Goal: Transaction & Acquisition: Purchase product/service

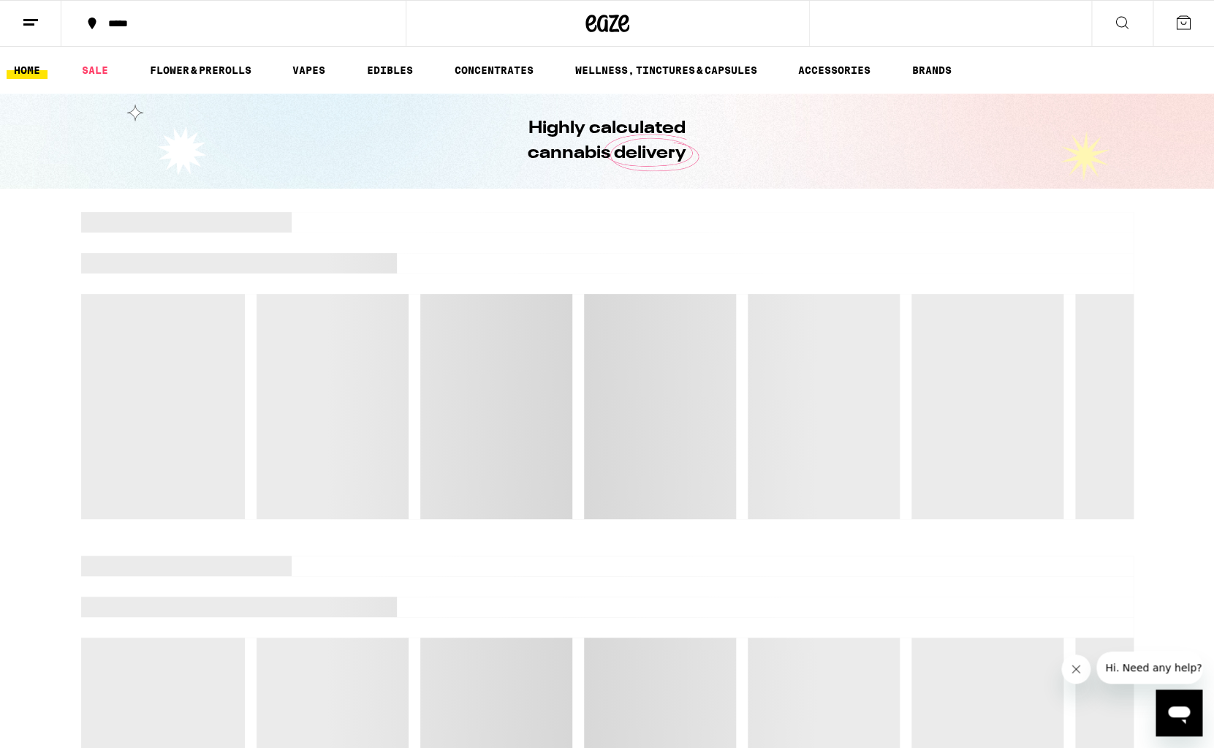
click at [1199, 25] on button at bounding box center [1183, 23] width 61 height 45
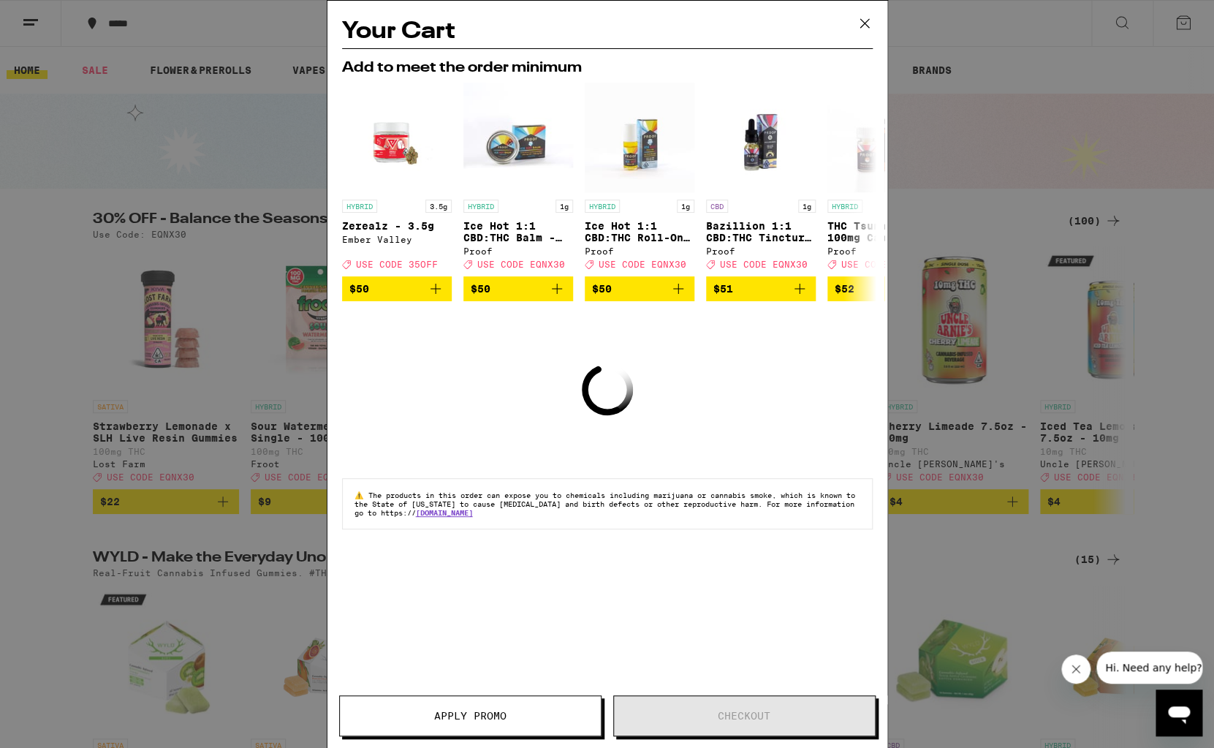
click at [870, 19] on icon at bounding box center [865, 23] width 22 height 22
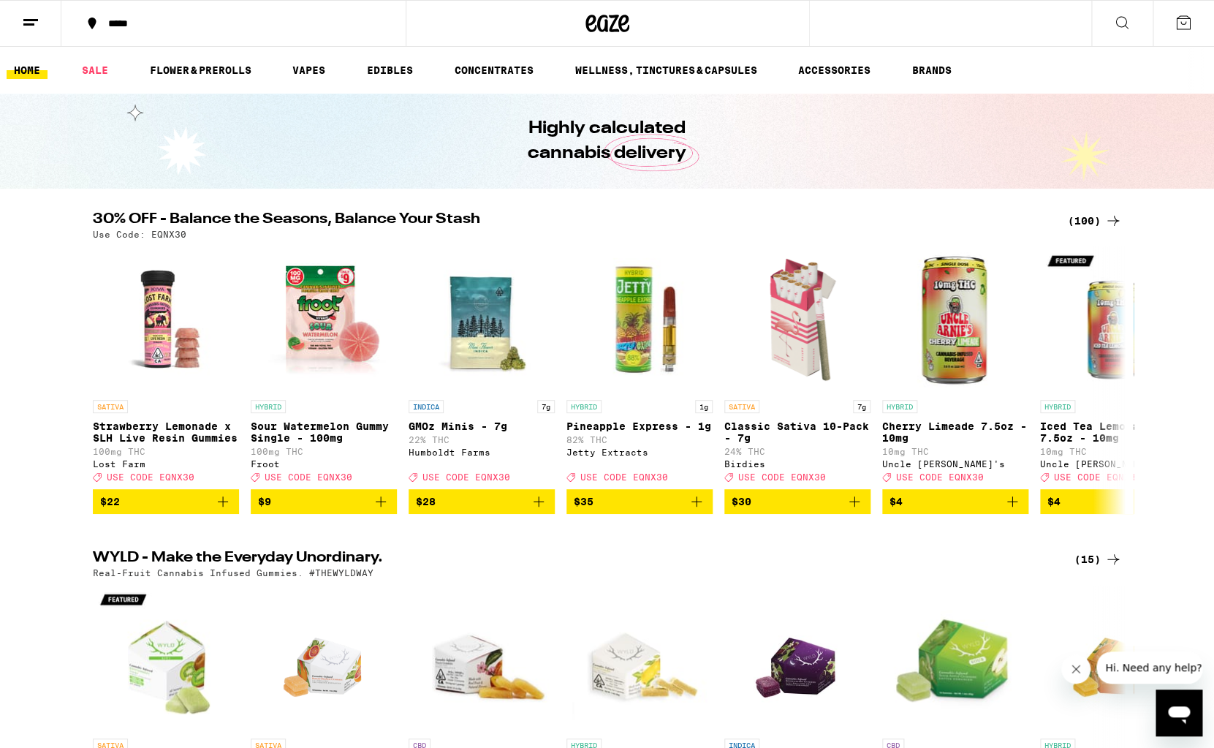
click at [317, 59] on ul "HOME SALE FLOWER & PREROLLS VAPES EDIBLES CONCENTRATES WELLNESS, TINCTURES & CA…" at bounding box center [607, 70] width 1214 height 47
click at [311, 67] on link "VAPES" at bounding box center [309, 70] width 48 height 18
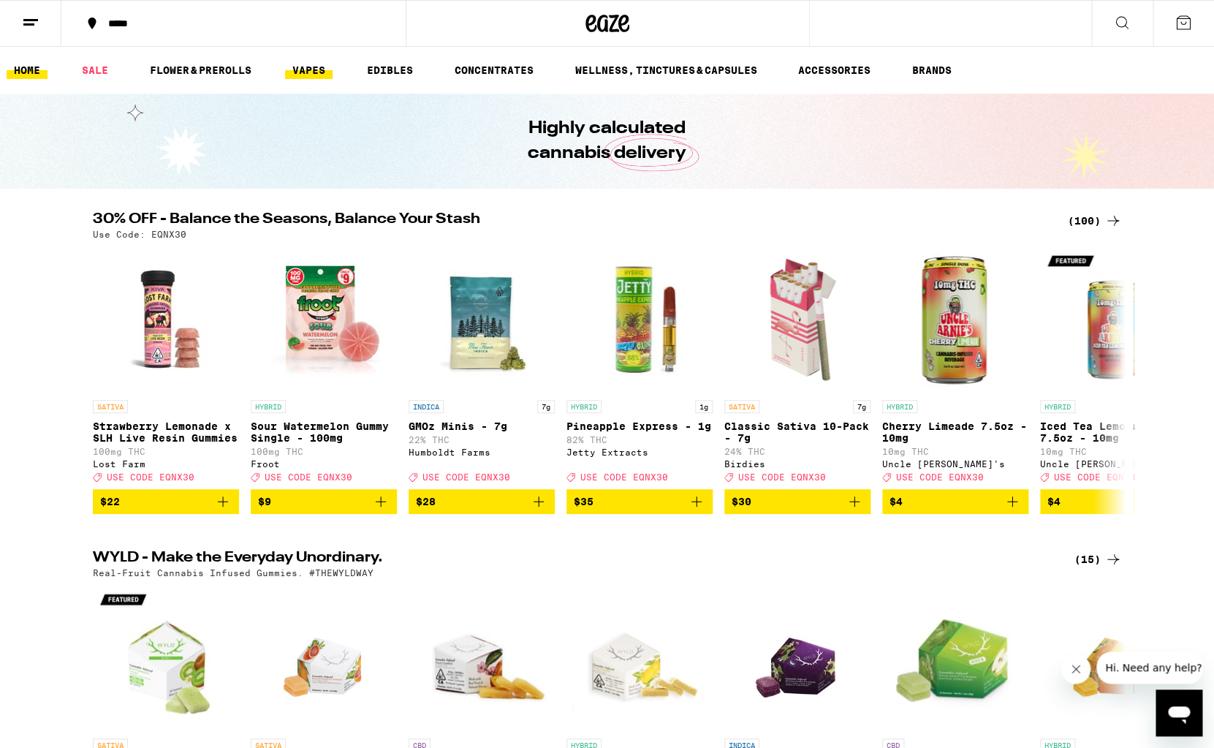
click at [311, 67] on link "VAPES" at bounding box center [309, 70] width 48 height 18
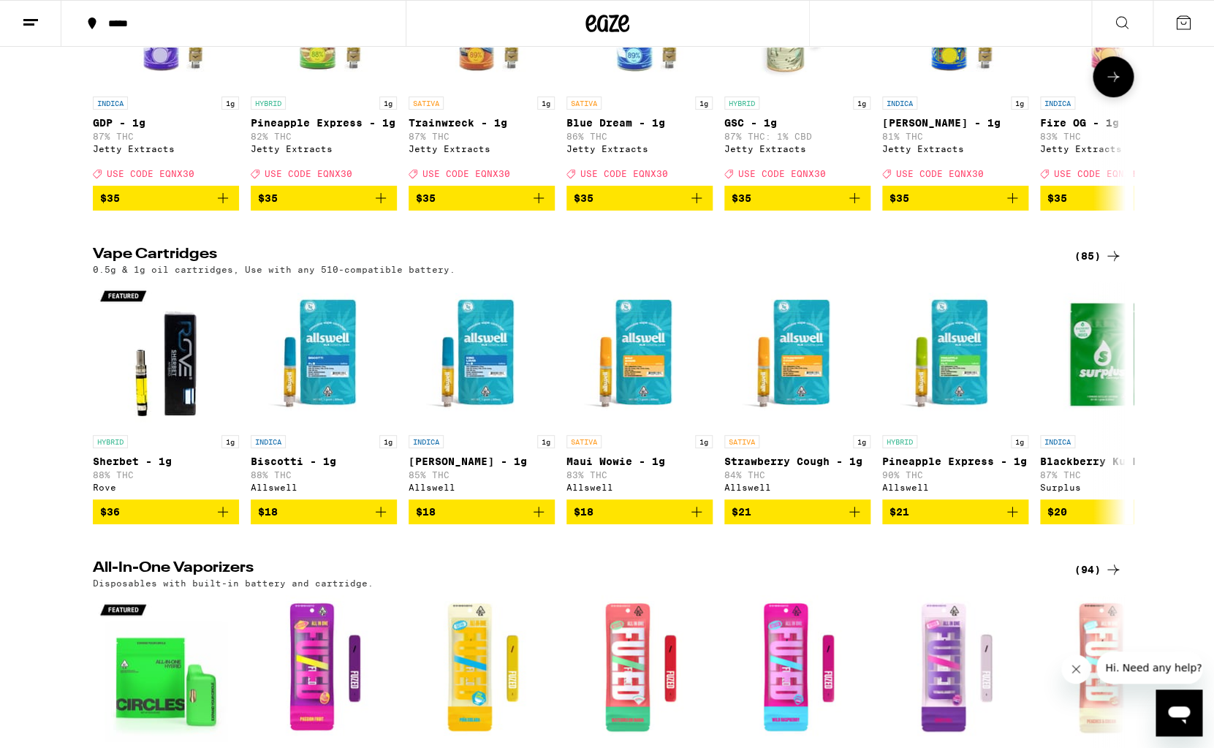
scroll to position [348, 0]
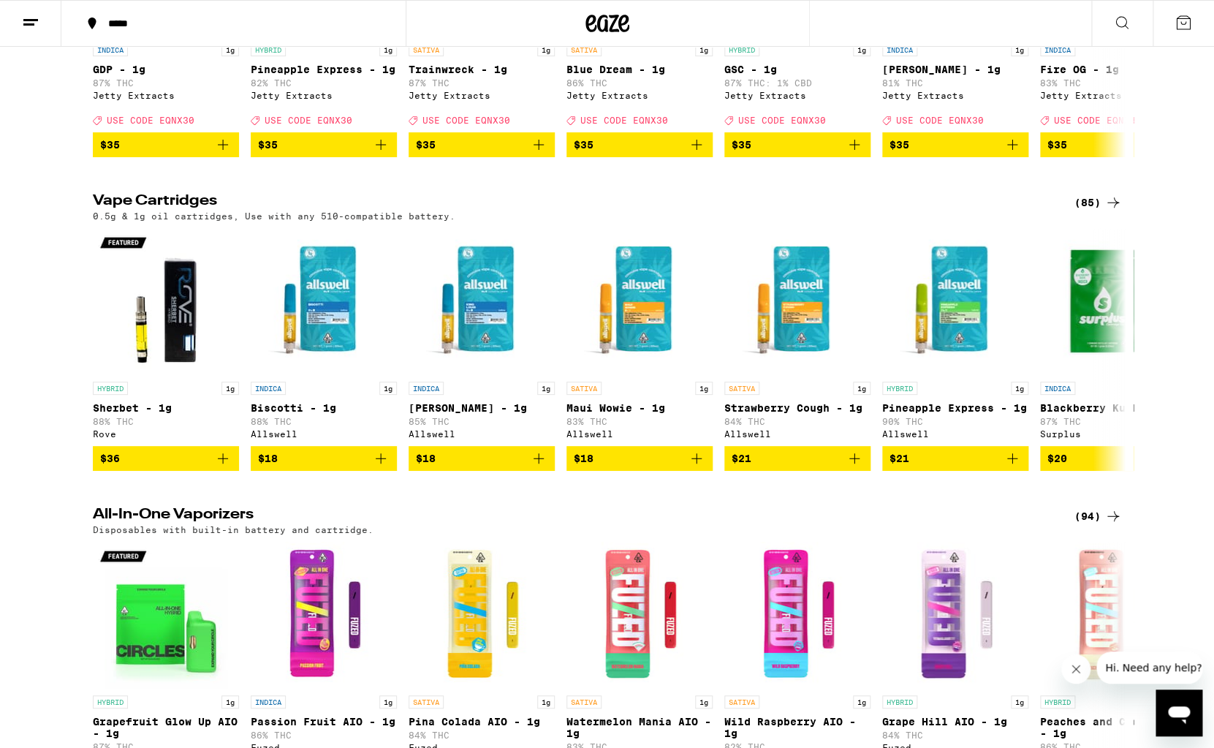
click at [1094, 211] on div "(85)" at bounding box center [1099, 203] width 48 height 18
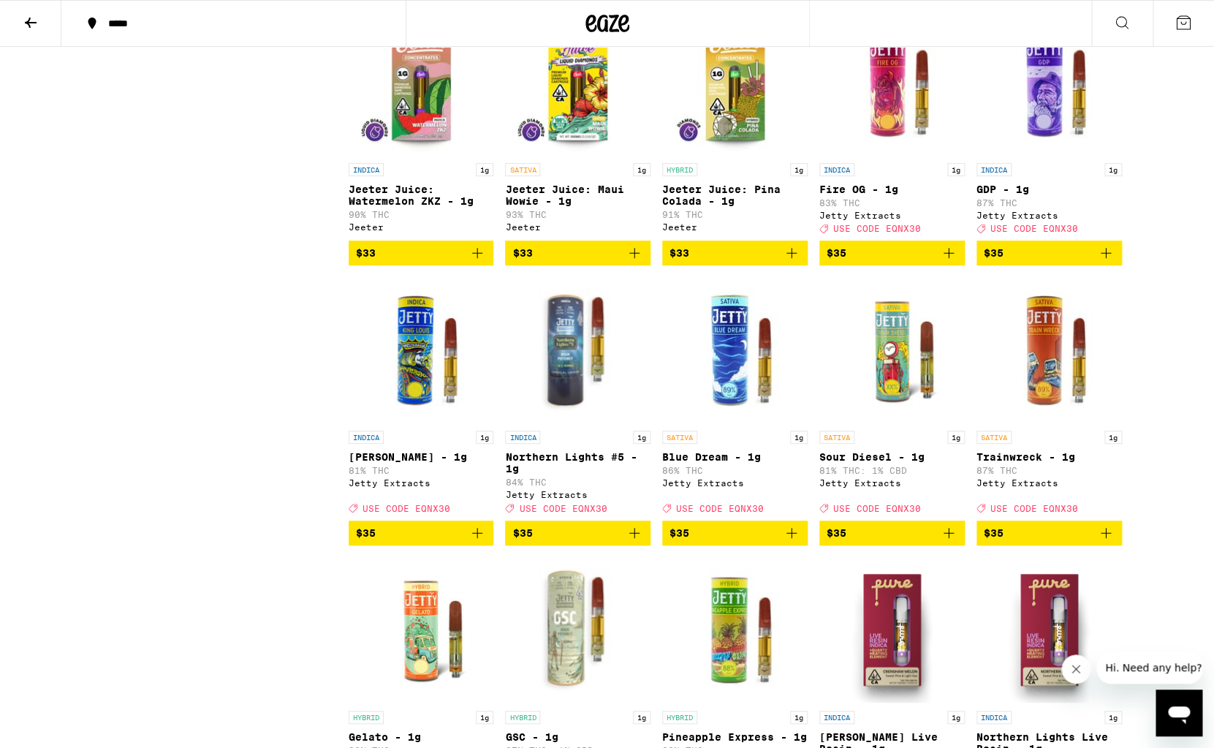
scroll to position [2575, 0]
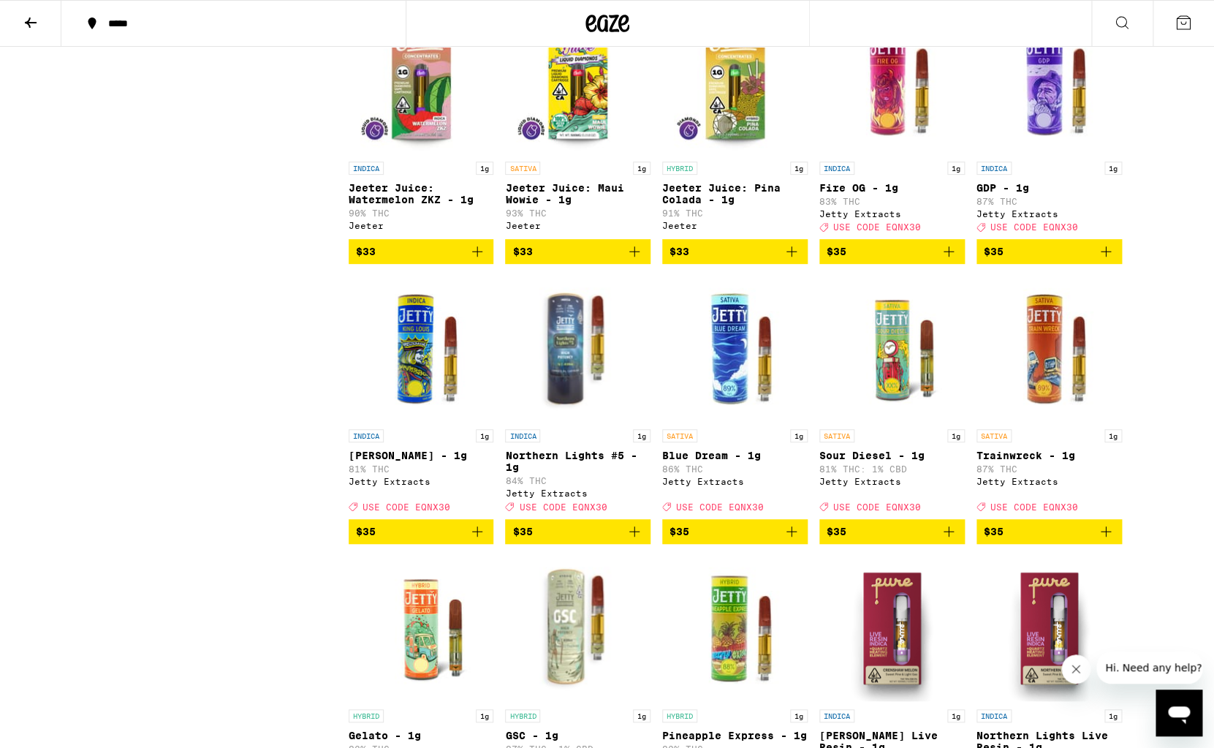
click at [639, 537] on icon "Add to bag" at bounding box center [634, 531] width 10 height 10
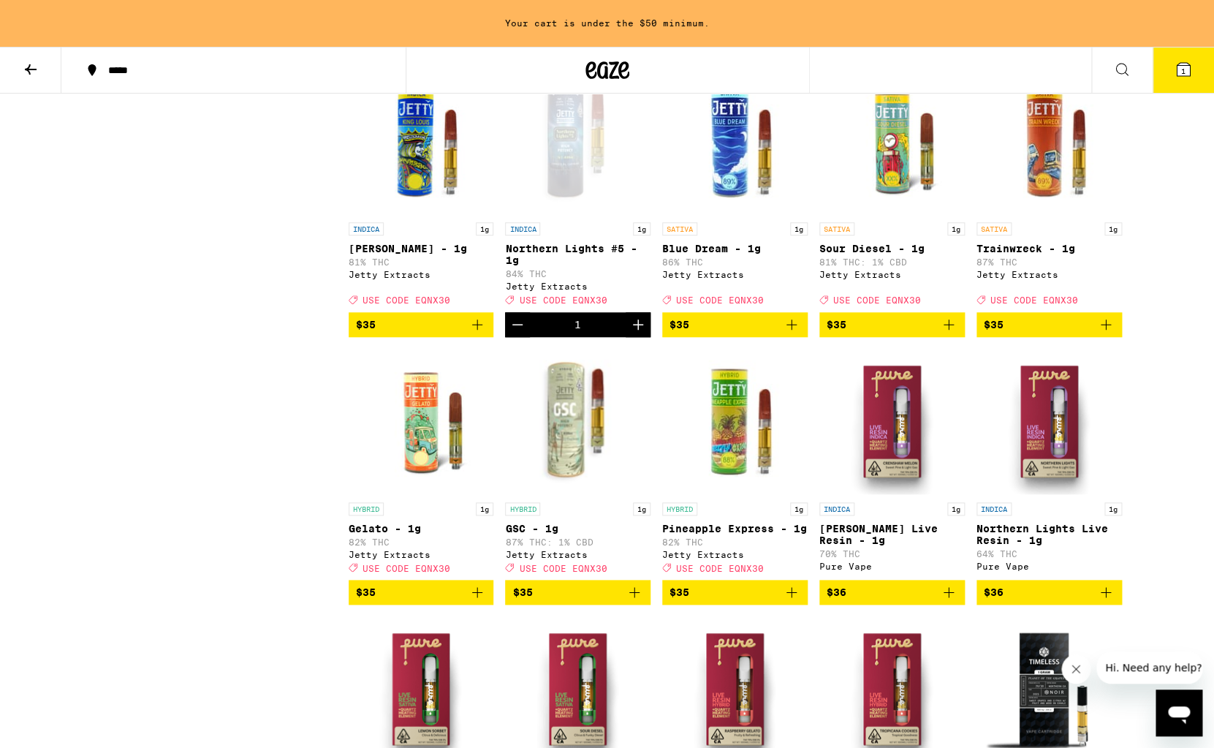
scroll to position [2829, 0]
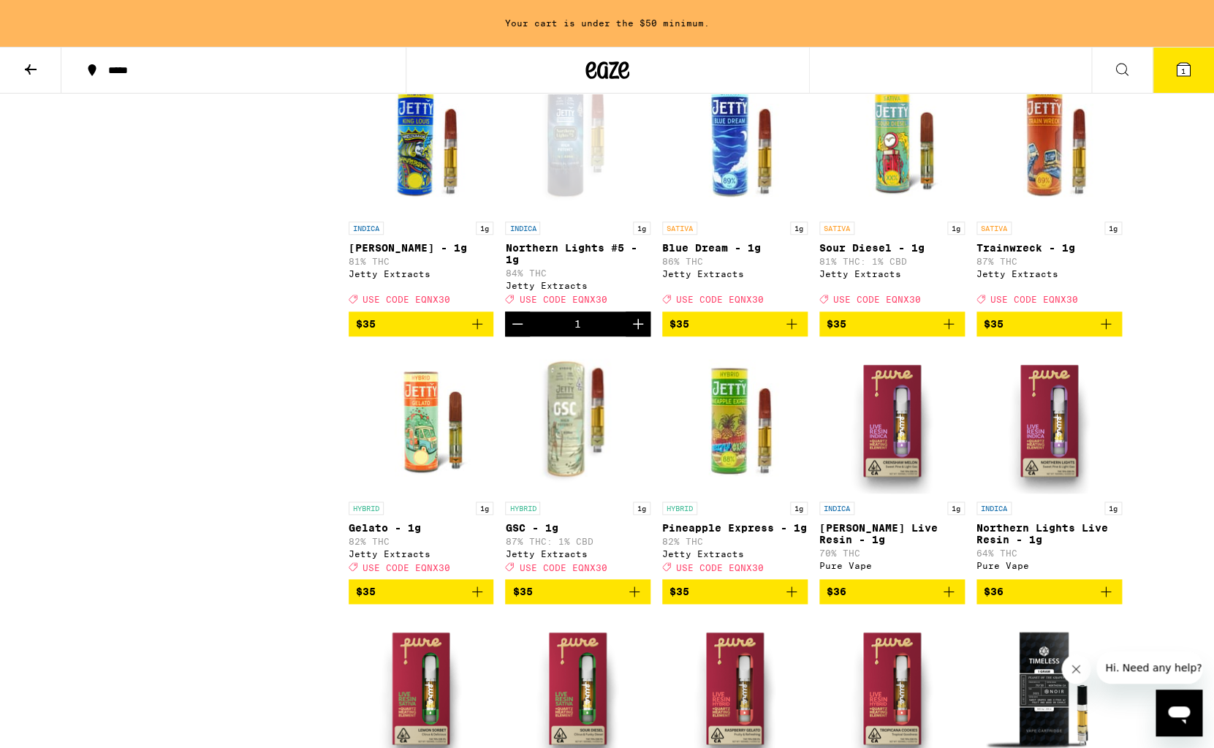
click at [634, 600] on icon "Add to bag" at bounding box center [635, 592] width 18 height 18
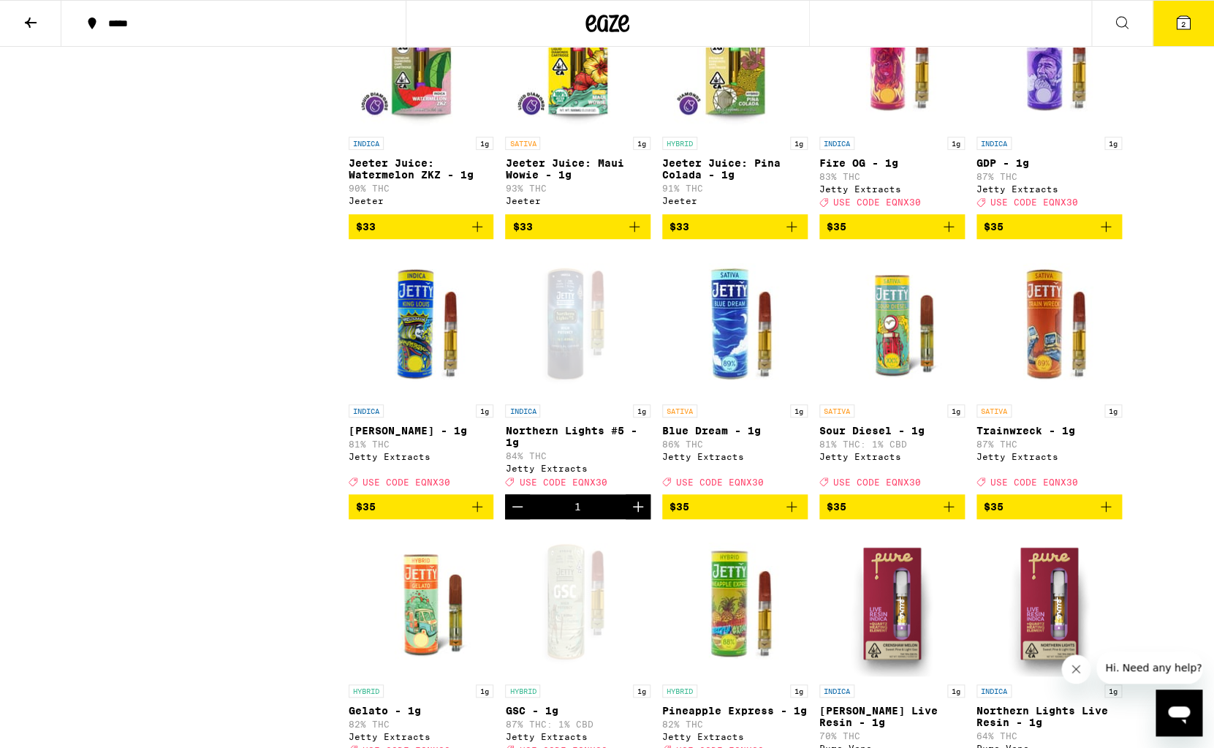
scroll to position [2584, 0]
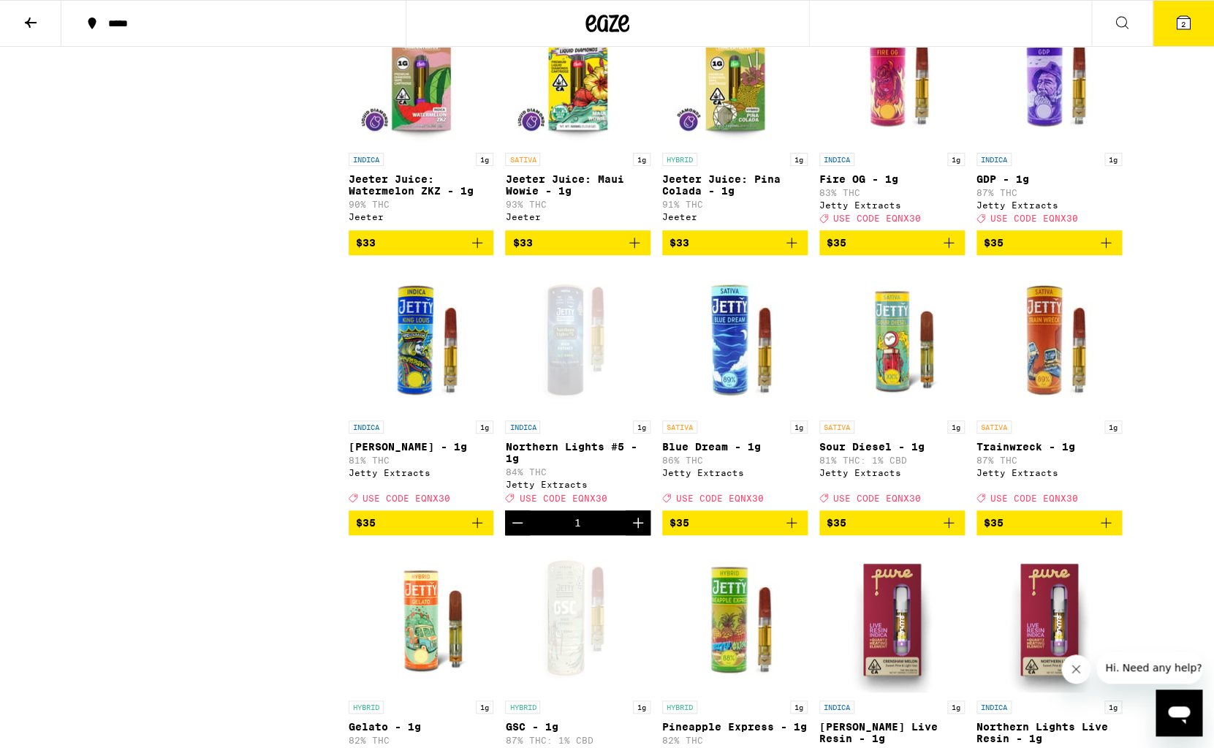
click at [1105, 531] on icon "Add to bag" at bounding box center [1106, 523] width 18 height 18
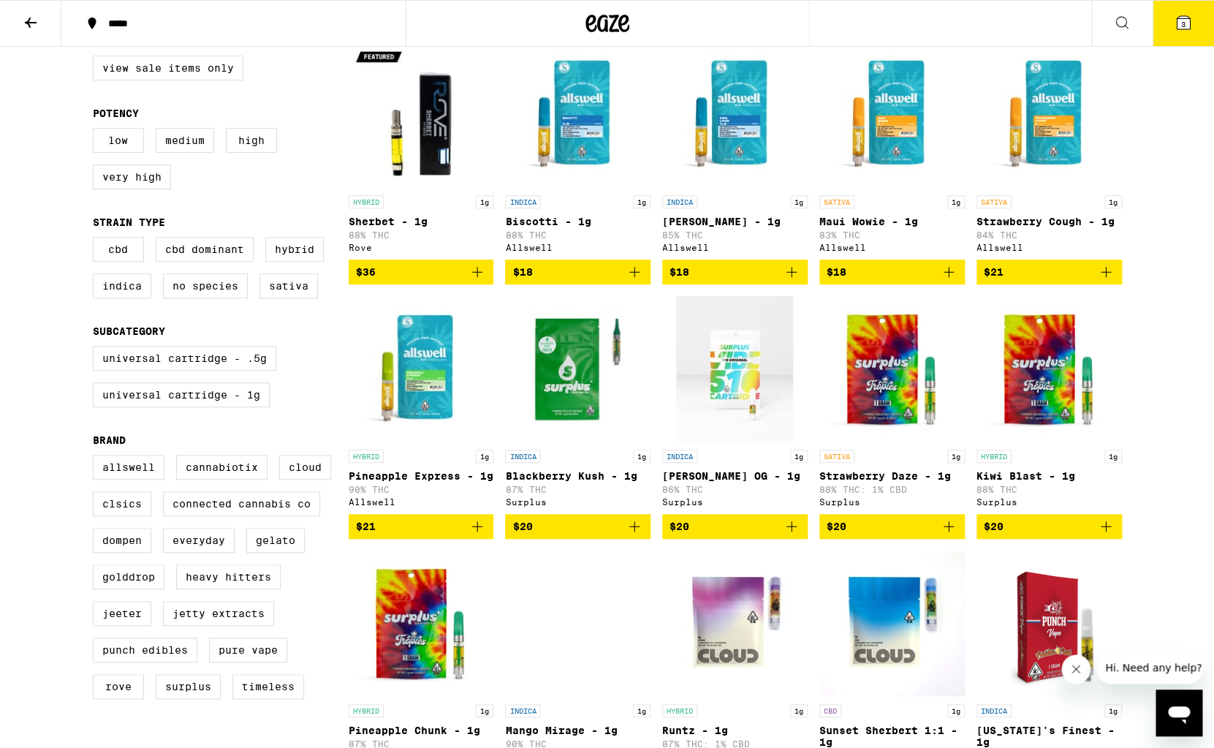
scroll to position [0, 0]
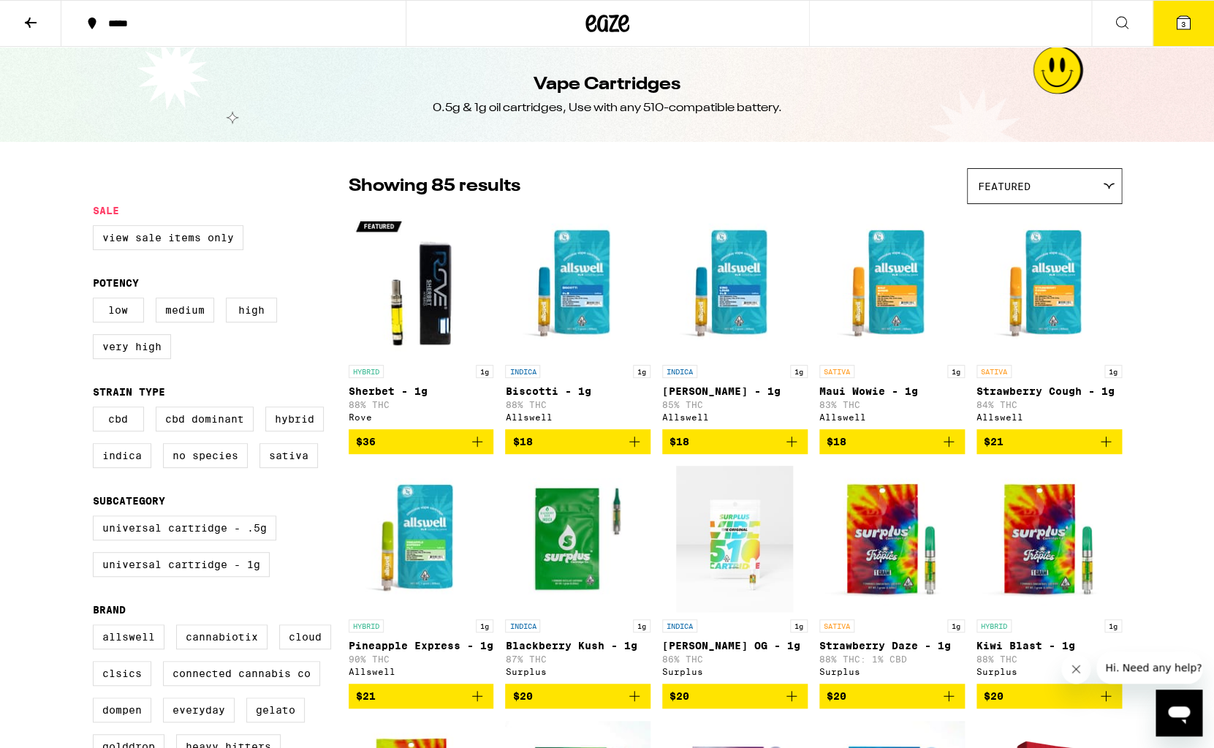
click at [1187, 24] on icon at bounding box center [1183, 22] width 13 height 13
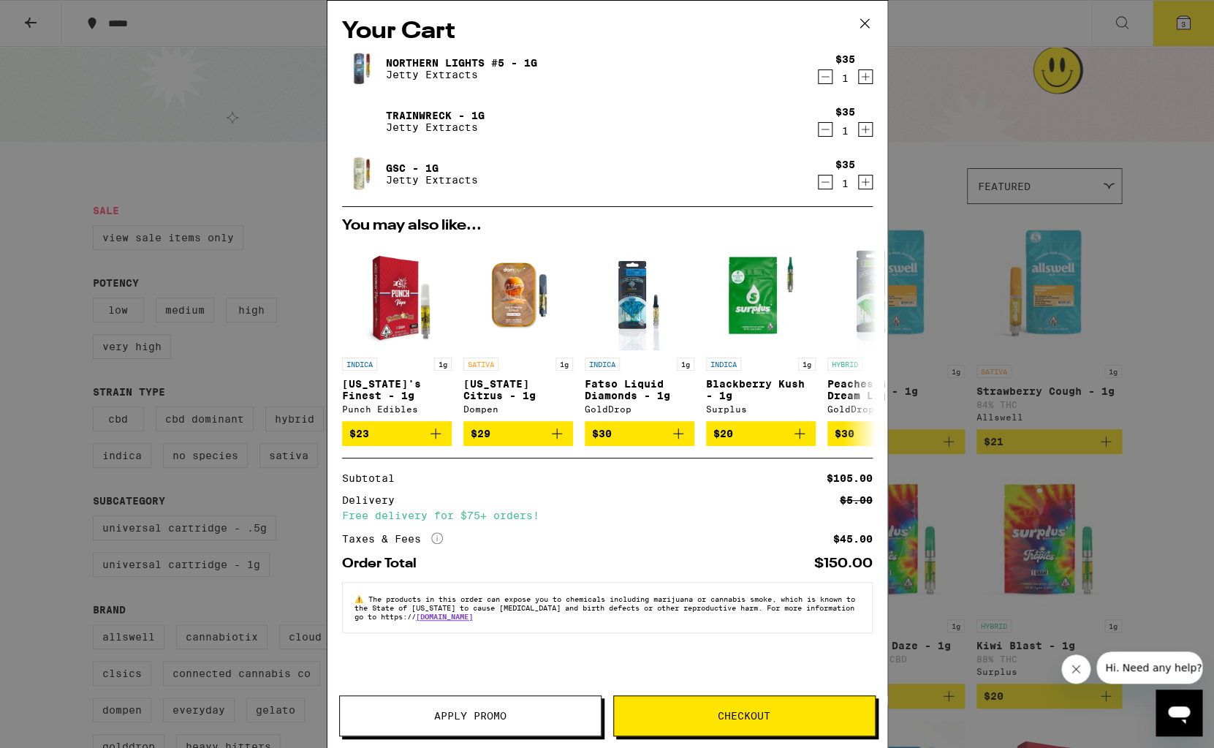
click at [424, 724] on button "Apply Promo" at bounding box center [470, 715] width 262 height 41
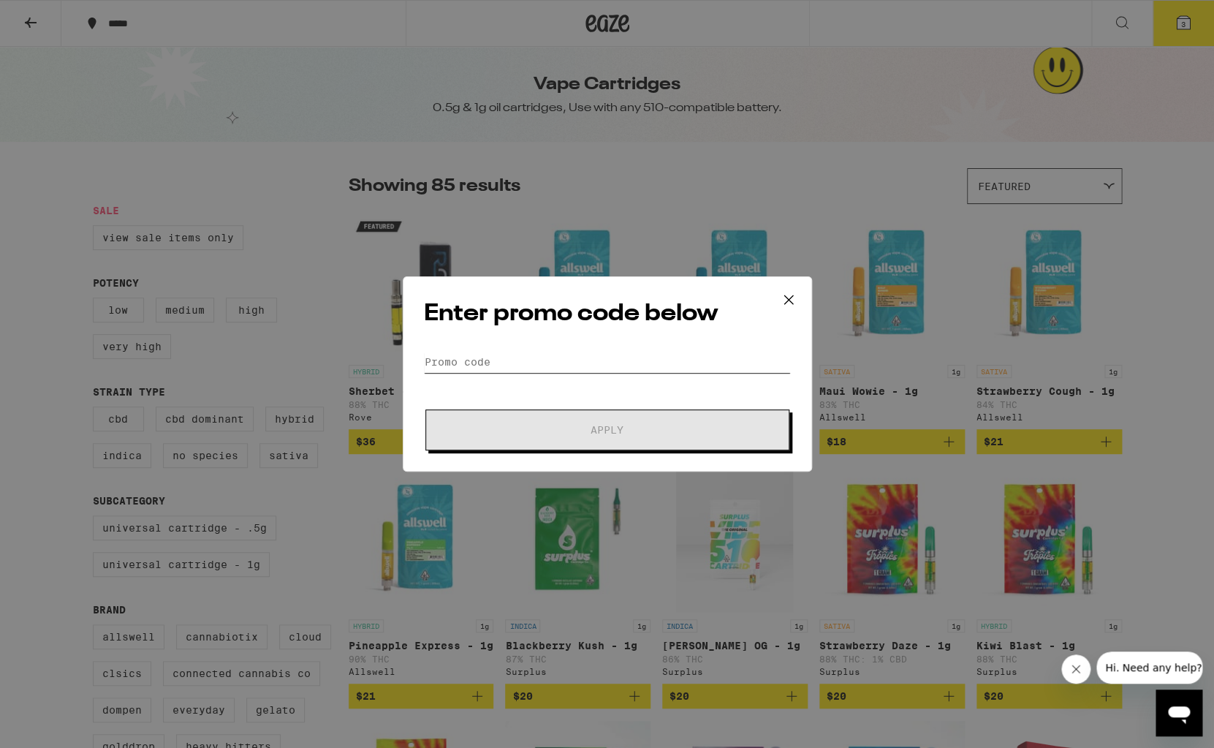
click at [513, 355] on input "Promo Code" at bounding box center [607, 362] width 367 height 22
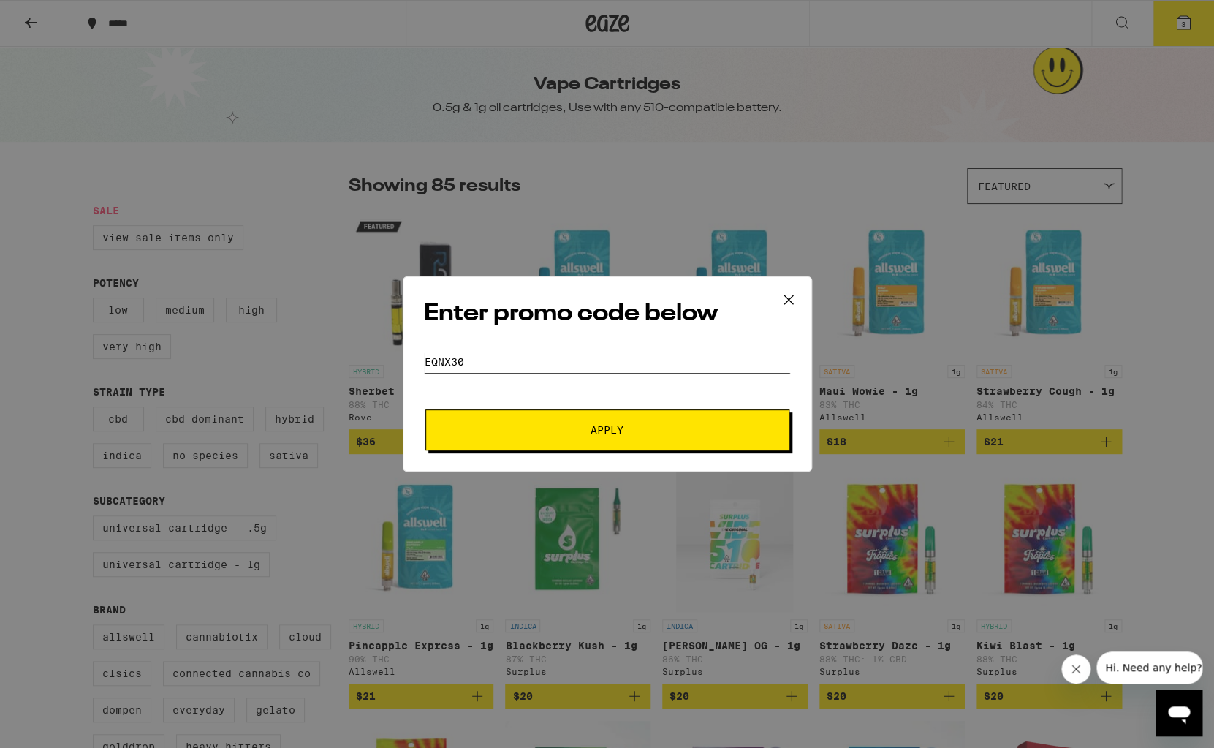
type input "eqnx30"
click at [548, 420] on button "Apply" at bounding box center [607, 429] width 364 height 41
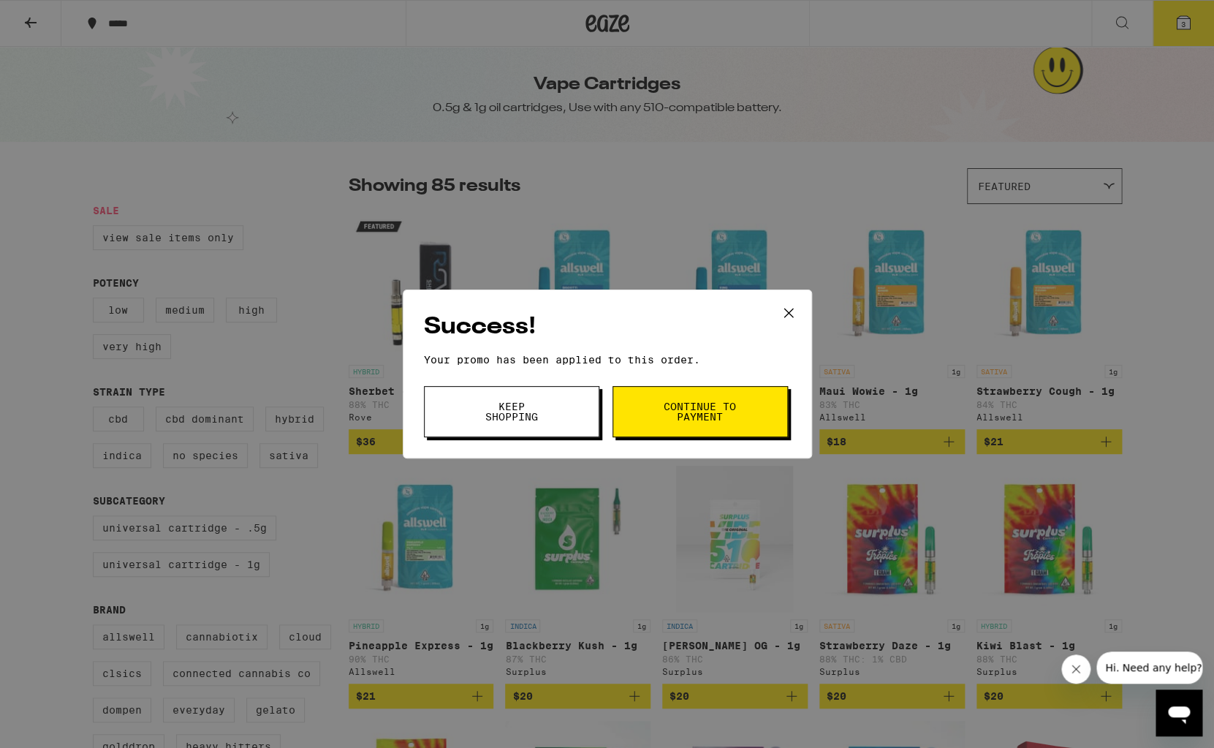
click at [506, 404] on span "Keep Shopping" at bounding box center [511, 411] width 75 height 20
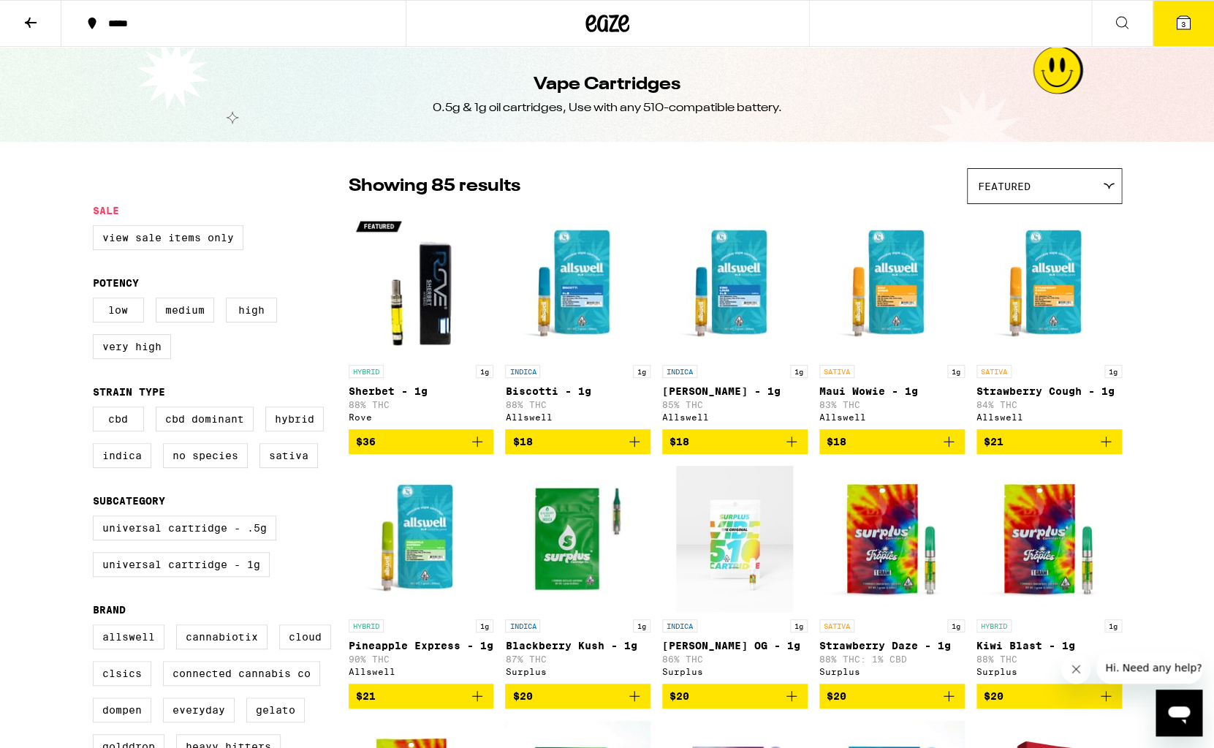
click at [1181, 26] on icon at bounding box center [1183, 22] width 13 height 13
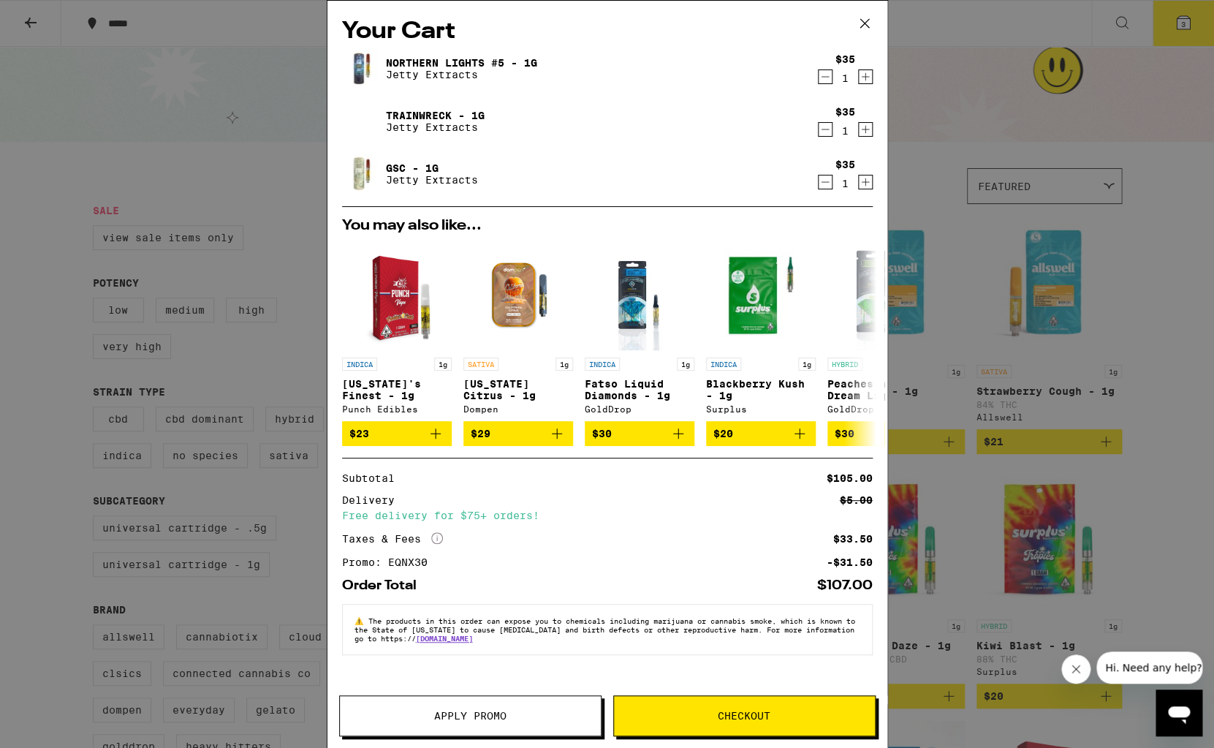
click at [1176, 147] on div "Your Cart Northern Lights #5 - 1g Jetty Extracts $35 1 Trainwreck - 1g Jetty Ex…" at bounding box center [607, 374] width 1214 height 748
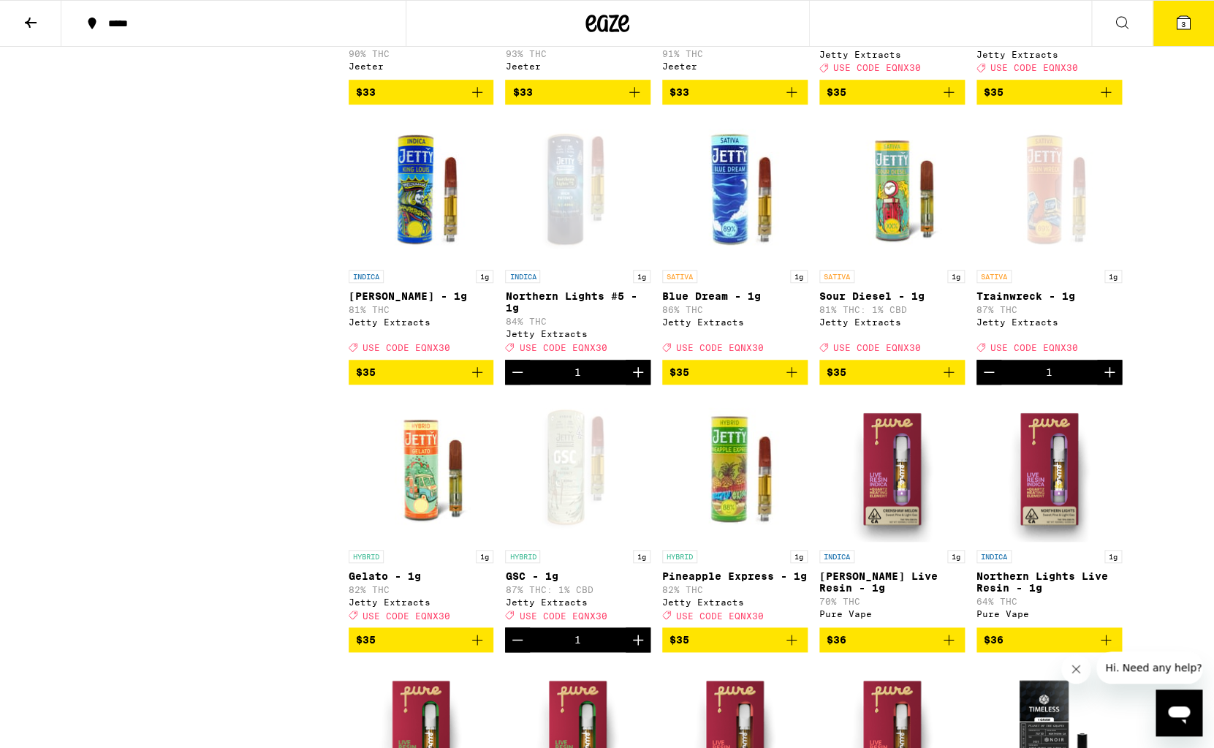
scroll to position [2733, 0]
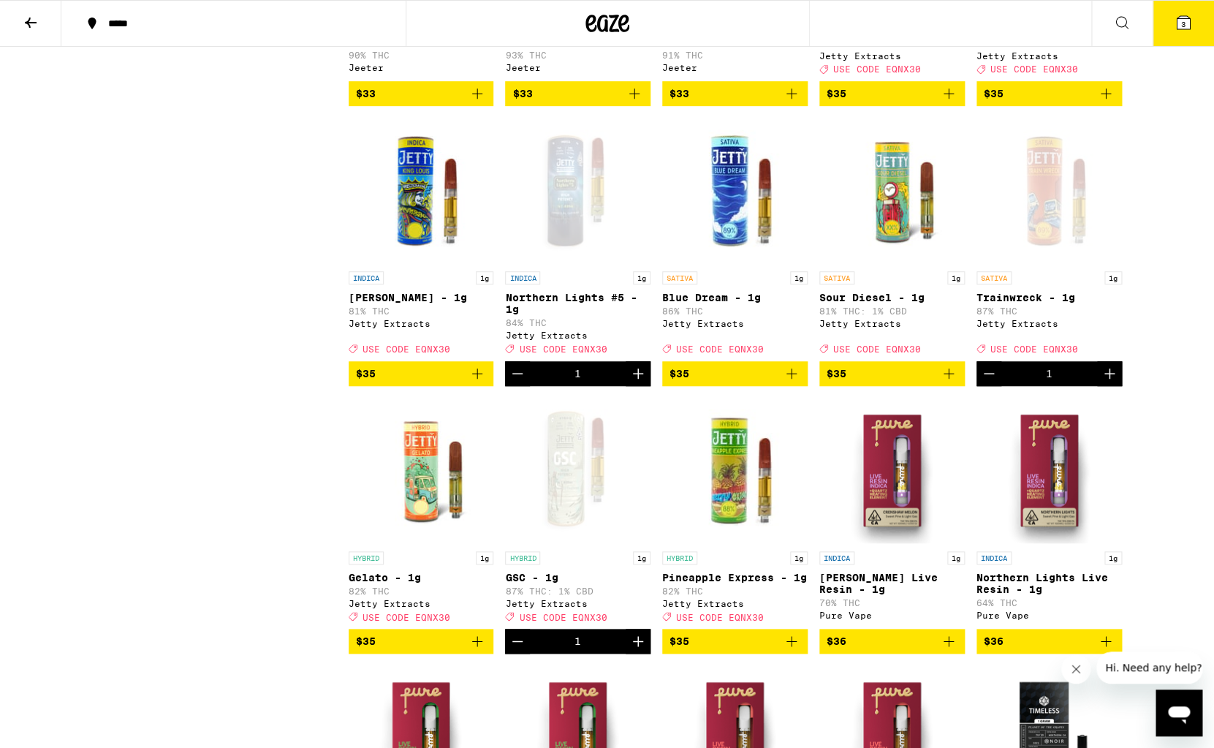
click at [790, 382] on icon "Add to bag" at bounding box center [792, 374] width 18 height 18
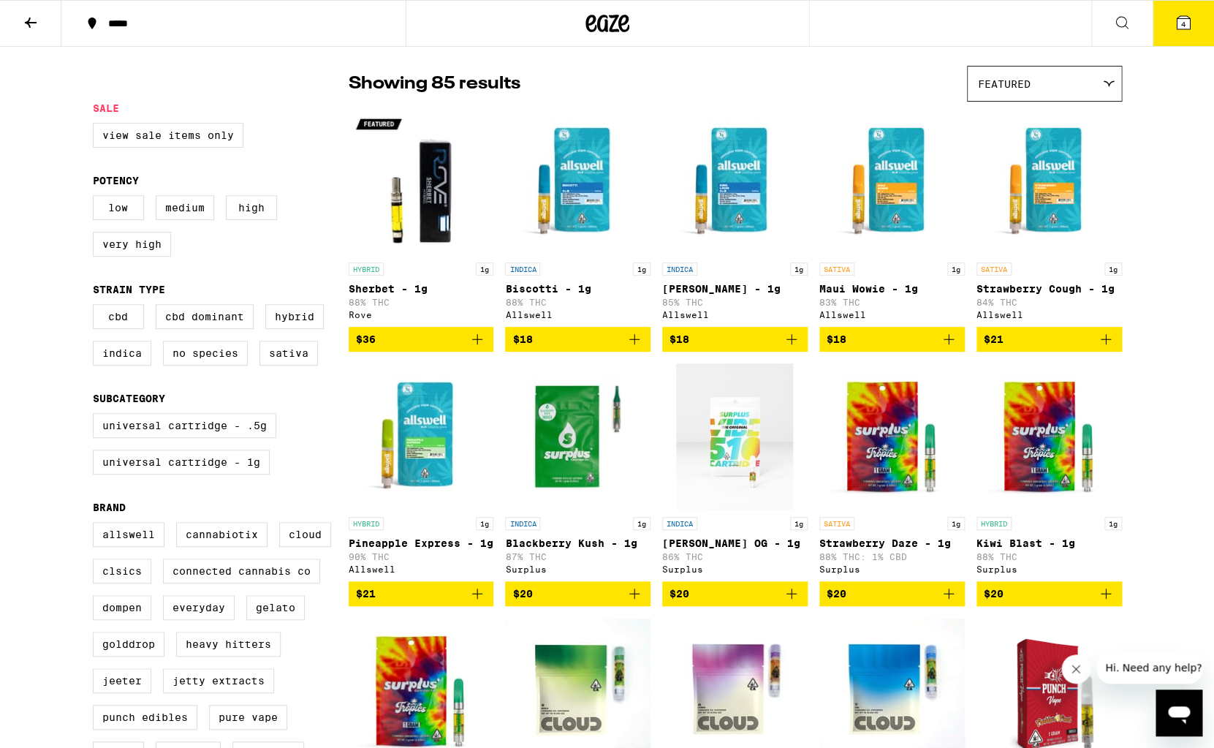
scroll to position [0, 0]
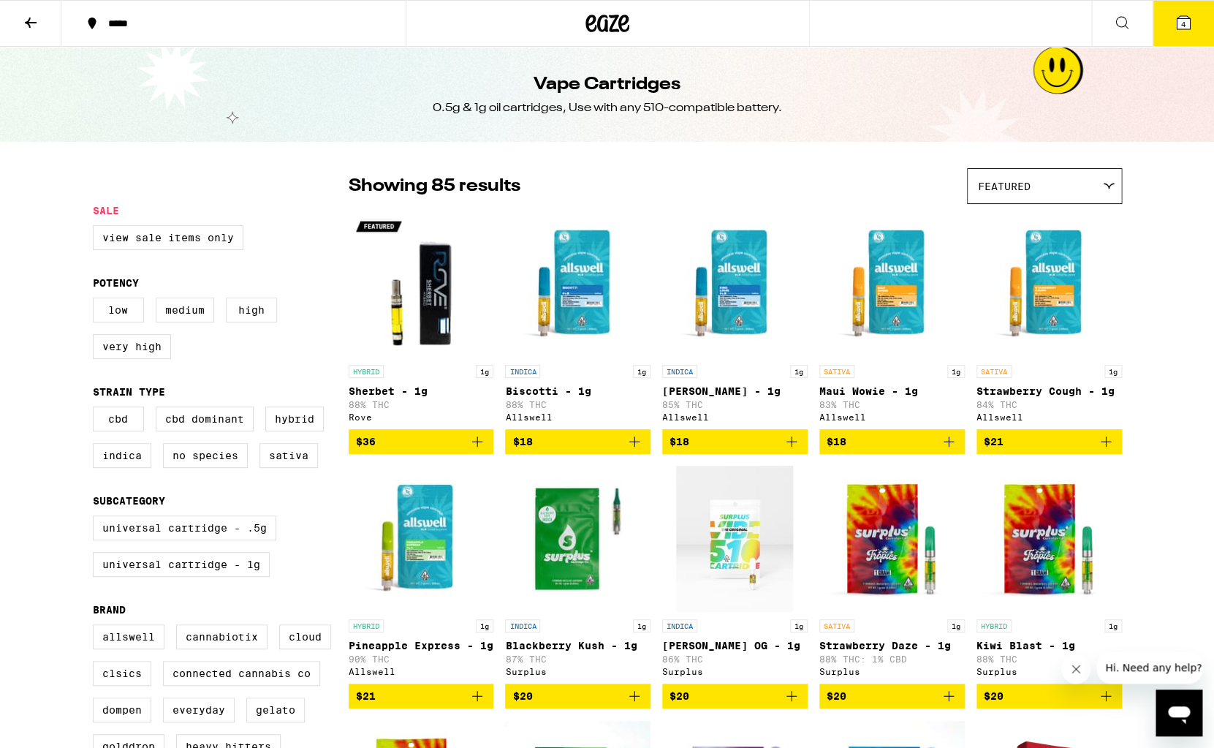
click at [27, 23] on icon at bounding box center [31, 23] width 12 height 10
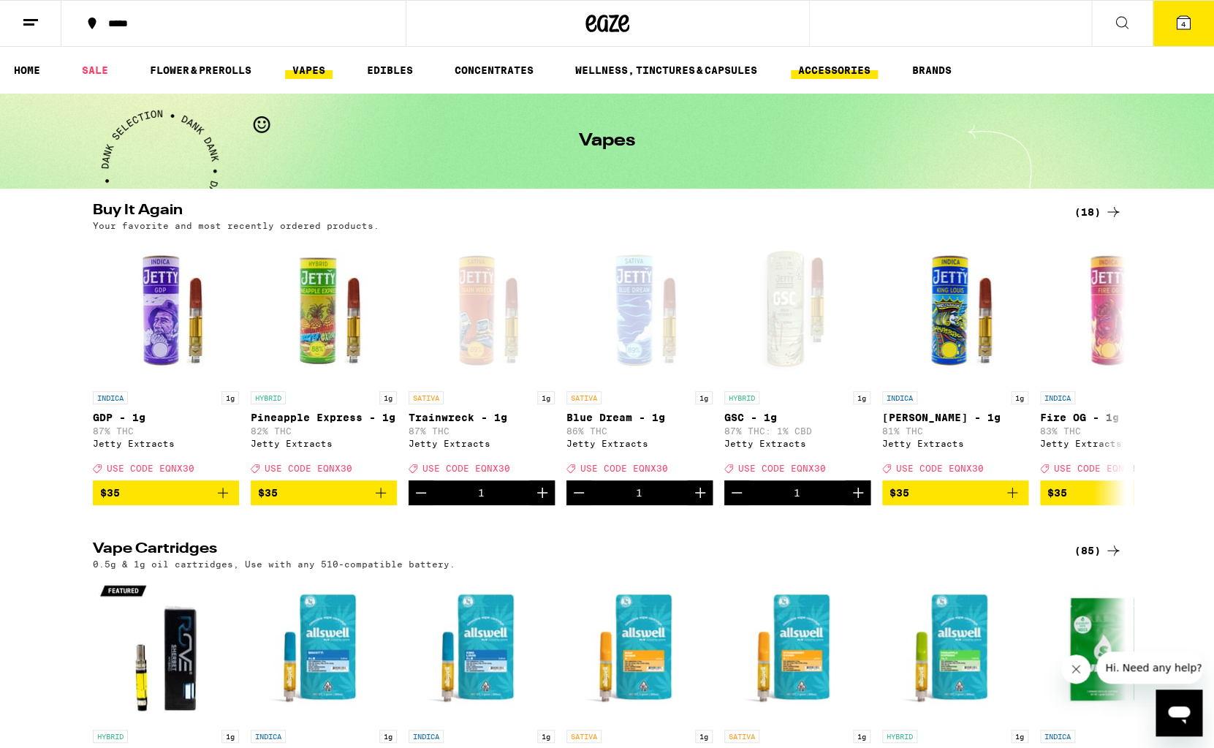
click at [845, 67] on link "ACCESSORIES" at bounding box center [834, 70] width 87 height 18
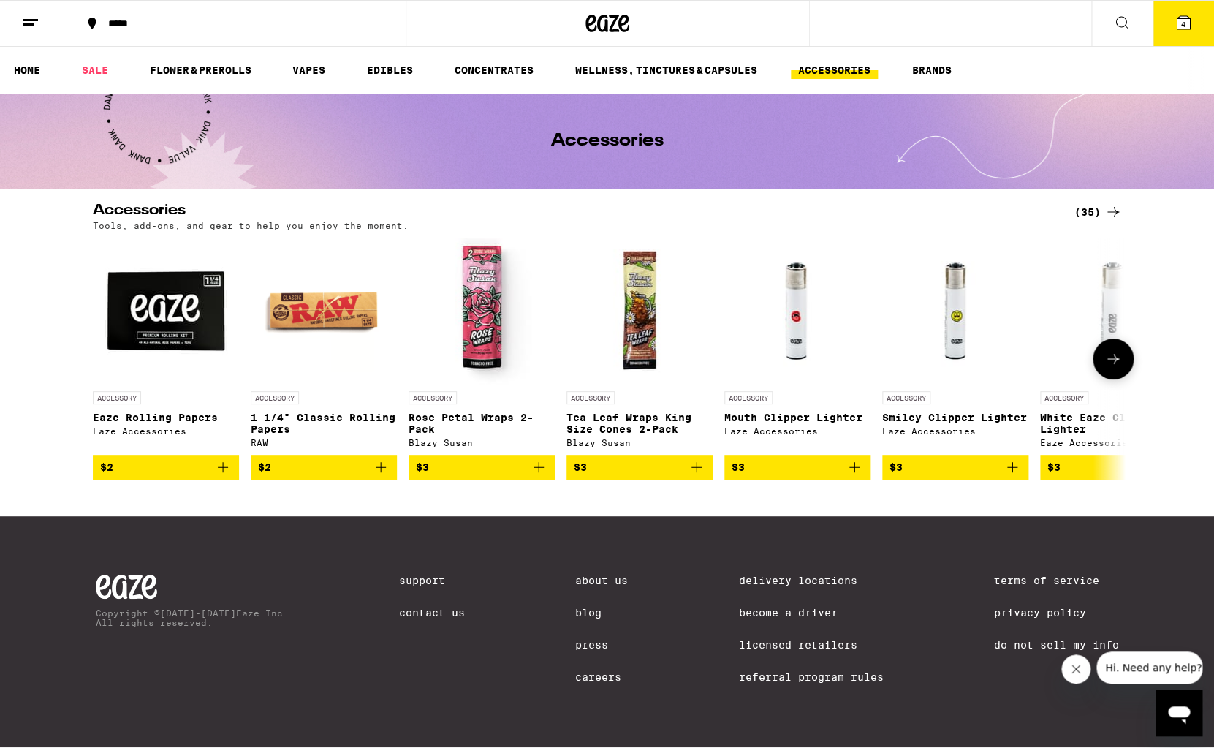
click at [1107, 364] on icon at bounding box center [1114, 359] width 18 height 18
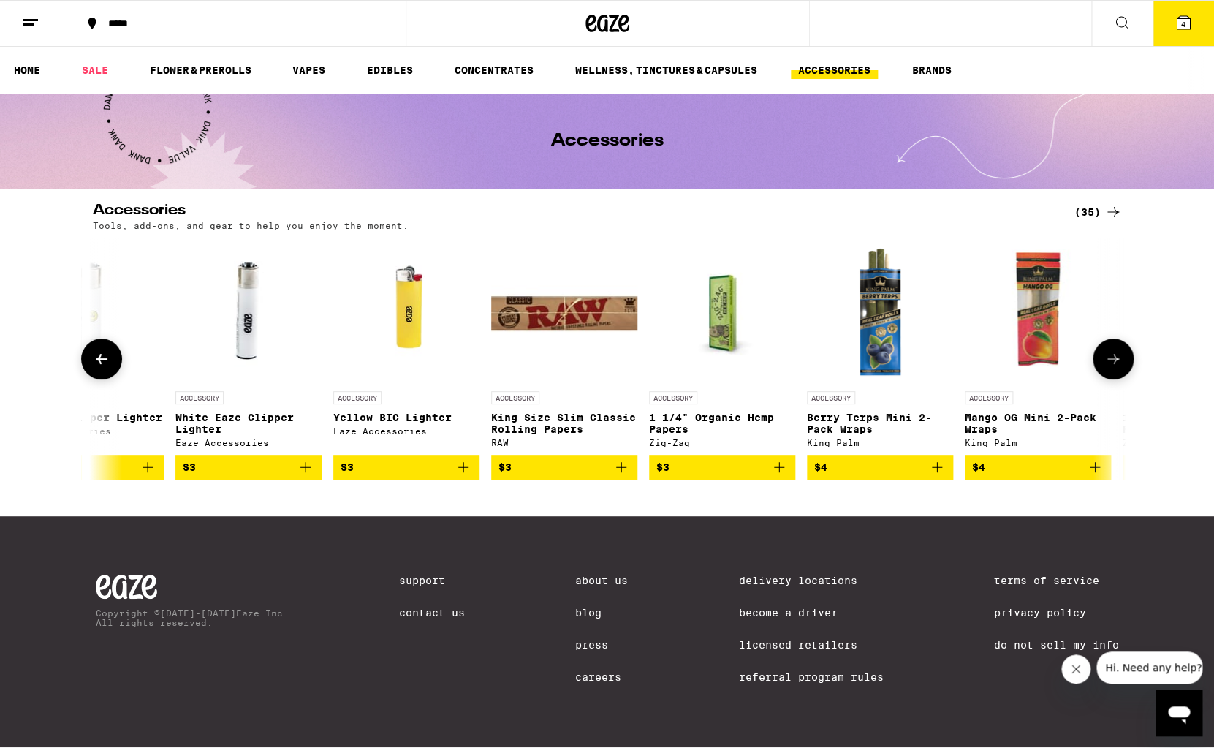
scroll to position [0, 870]
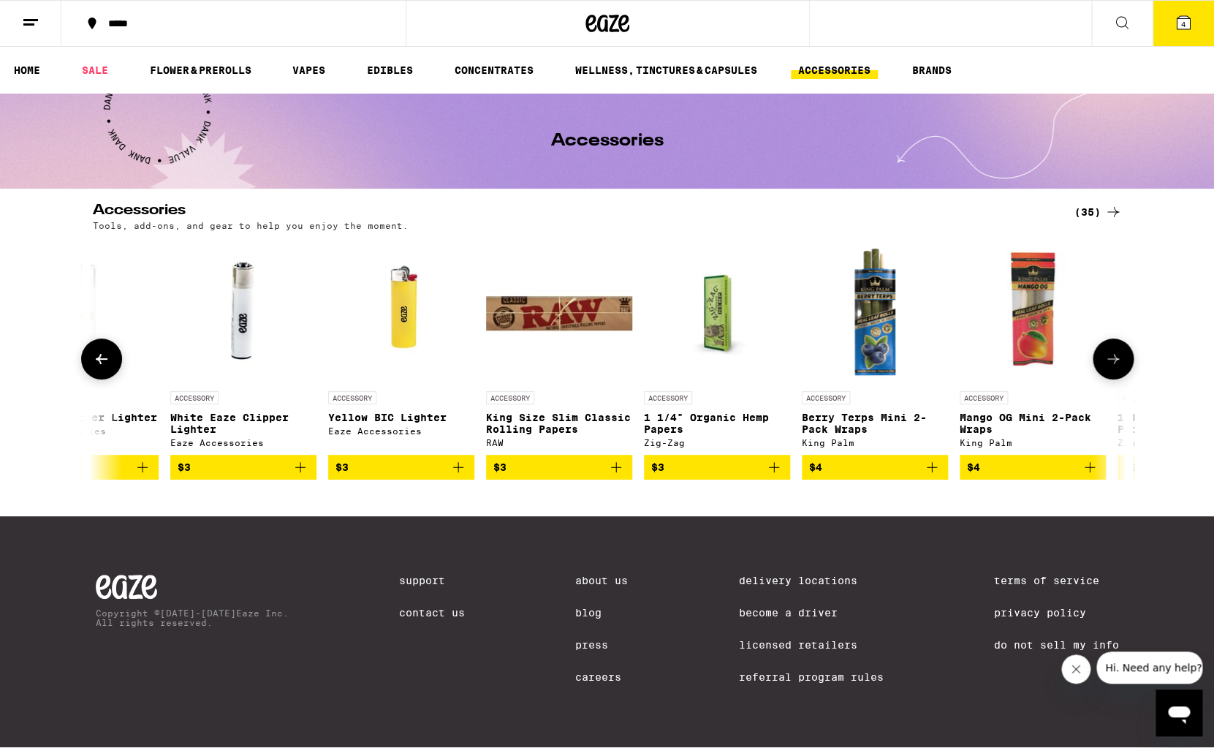
click at [1107, 364] on icon at bounding box center [1114, 359] width 18 height 18
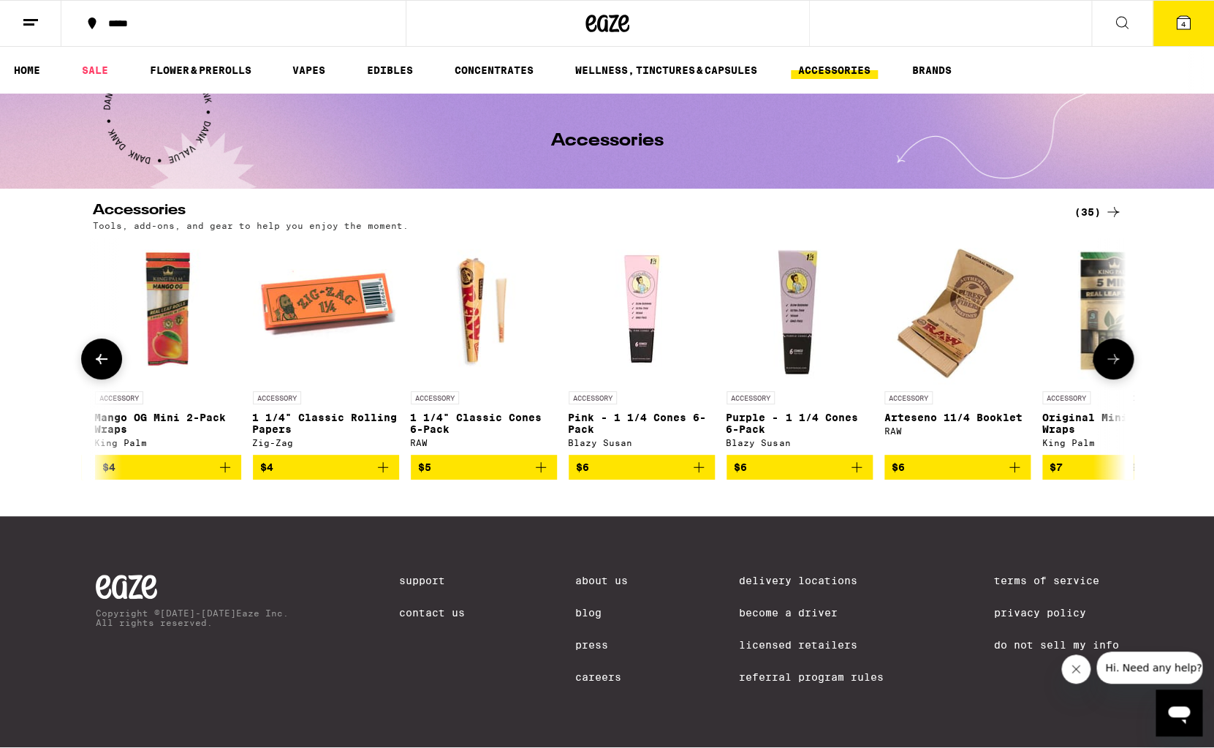
scroll to position [0, 1740]
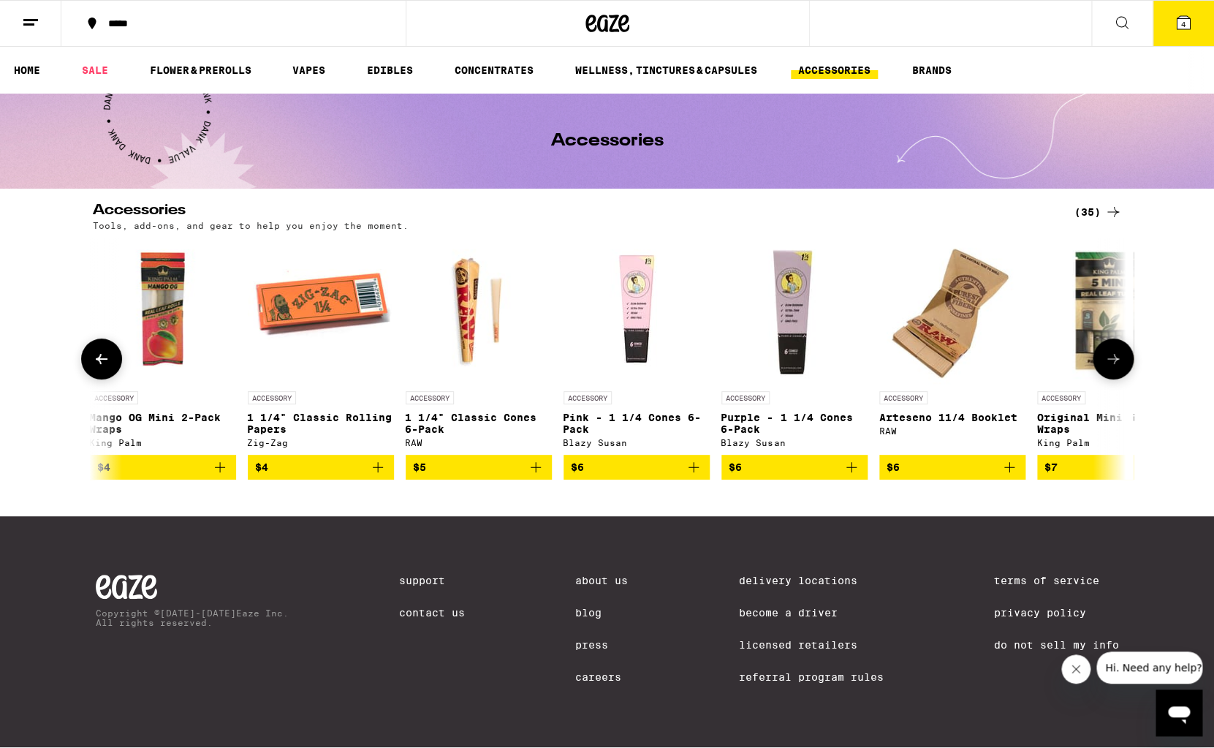
click at [1107, 364] on icon at bounding box center [1114, 359] width 18 height 18
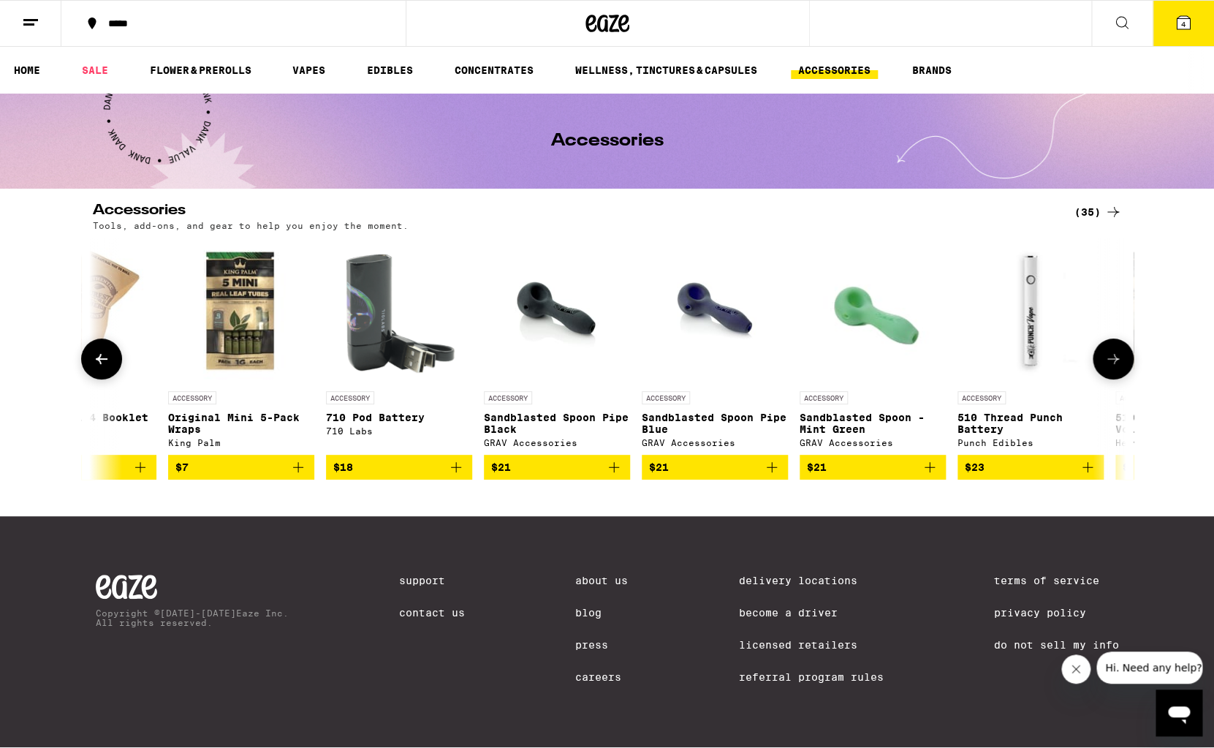
scroll to position [0, 2610]
click at [1107, 364] on icon at bounding box center [1114, 359] width 18 height 18
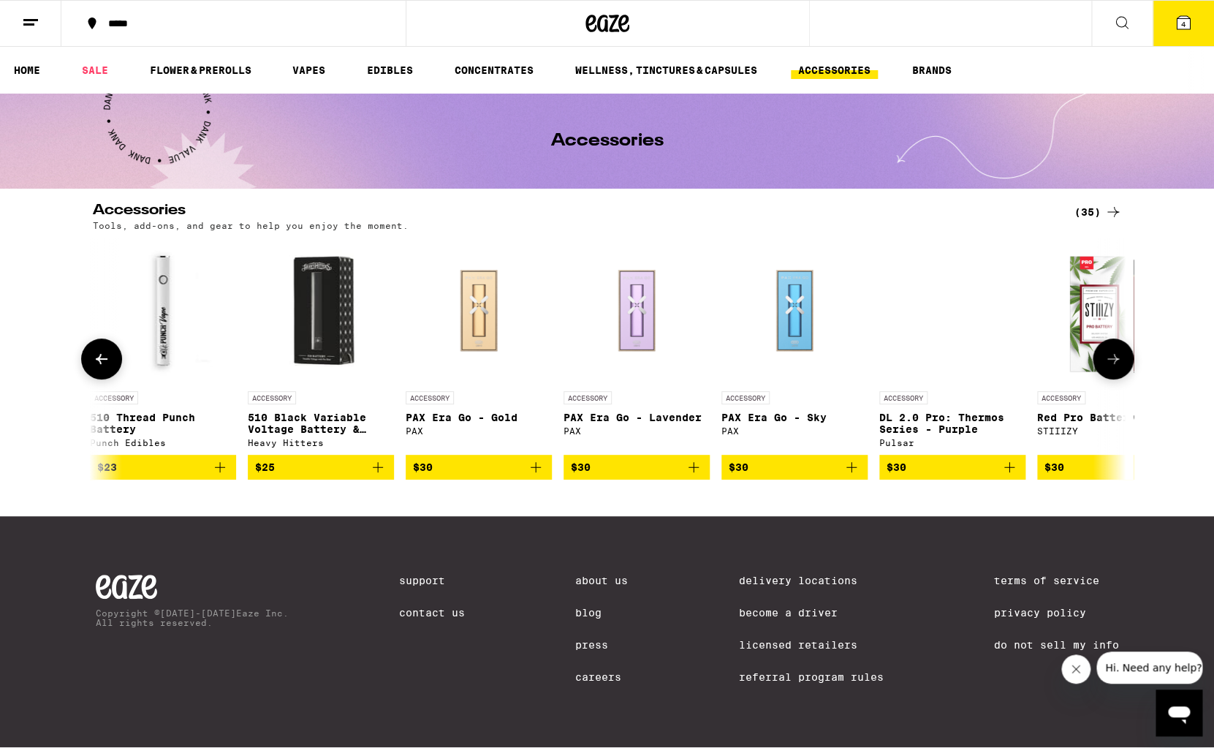
scroll to position [0, 3480]
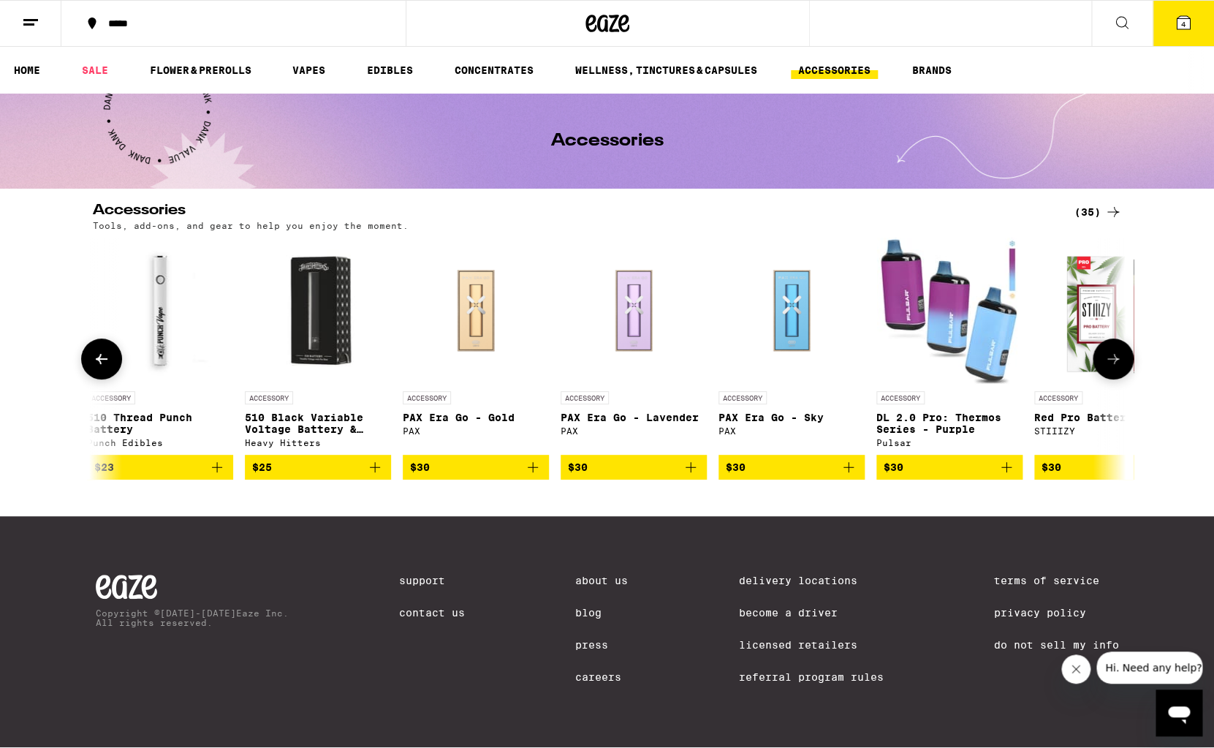
click at [1107, 364] on icon at bounding box center [1114, 359] width 18 height 18
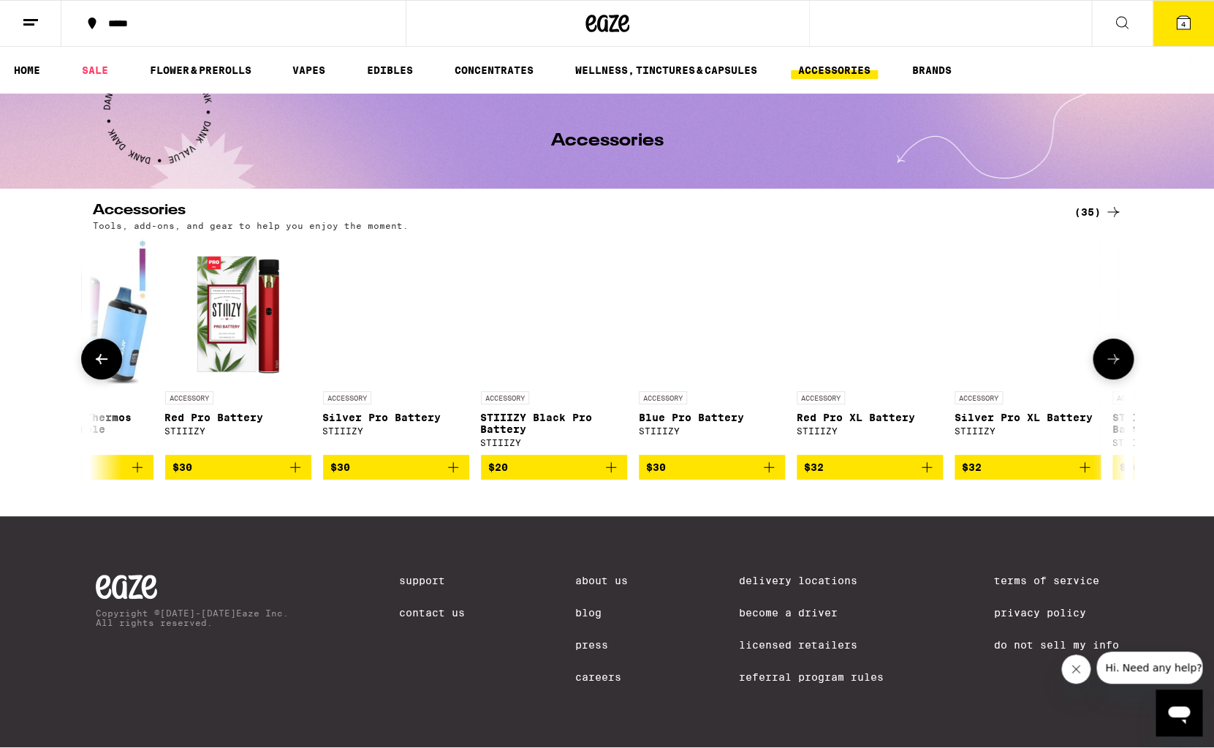
scroll to position [0, 4350]
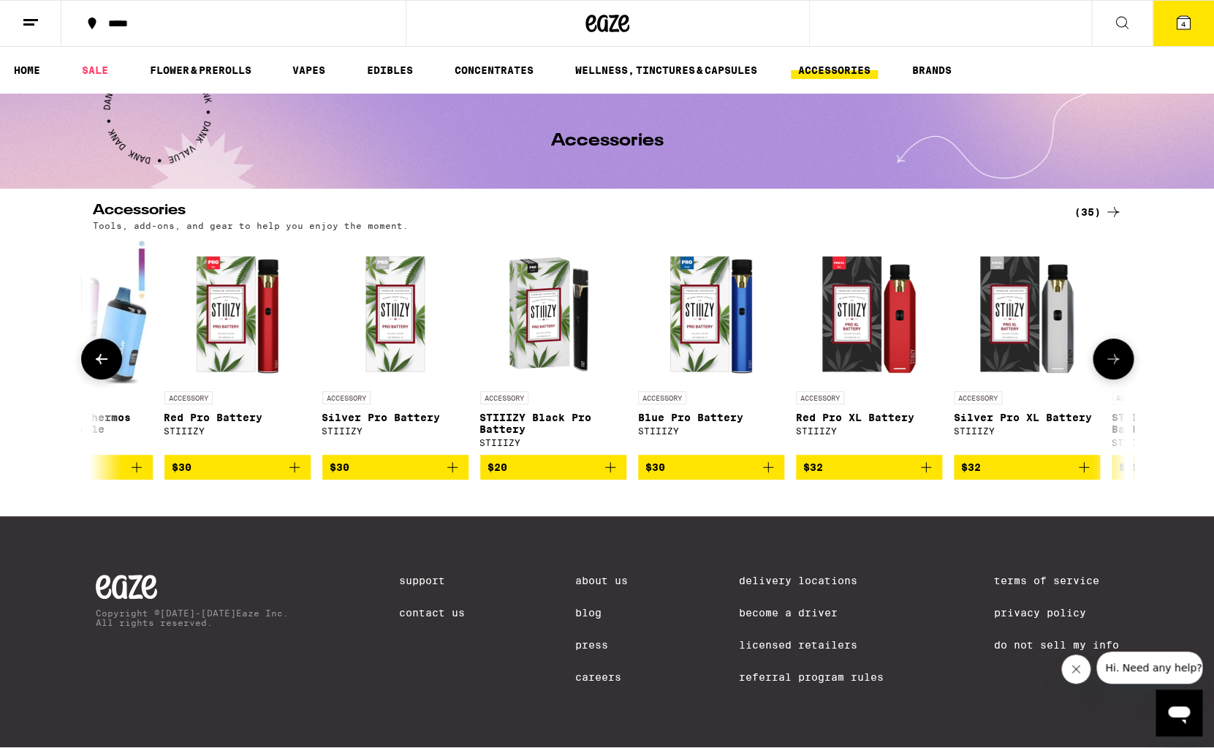
click at [1107, 364] on icon at bounding box center [1114, 359] width 18 height 18
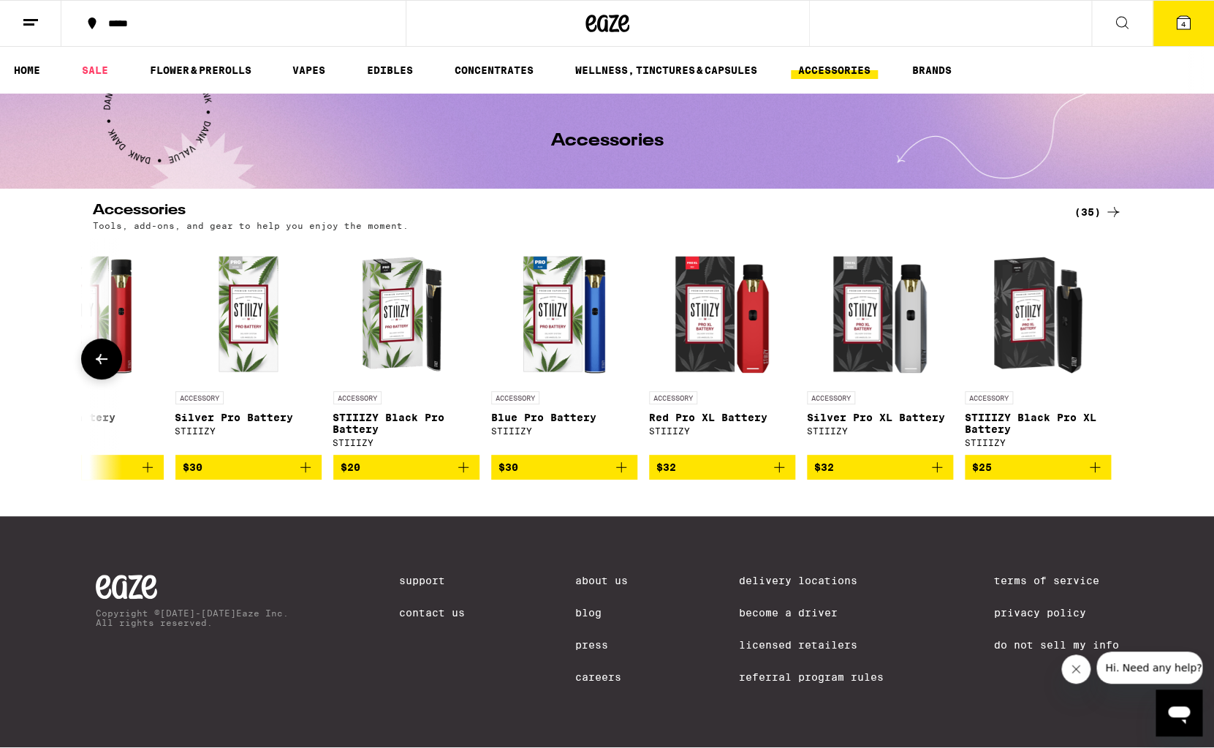
scroll to position [0, 4497]
click at [108, 358] on icon at bounding box center [102, 359] width 18 height 18
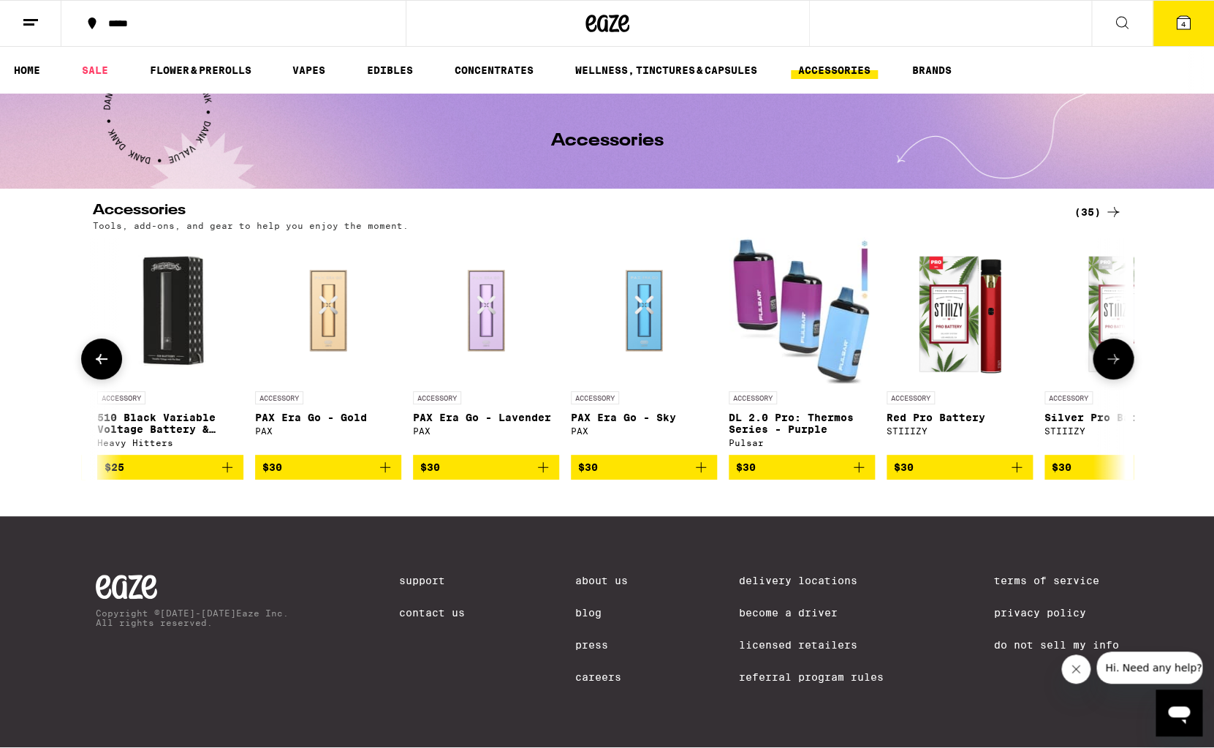
scroll to position [0, 3627]
click at [108, 358] on icon at bounding box center [102, 359] width 18 height 18
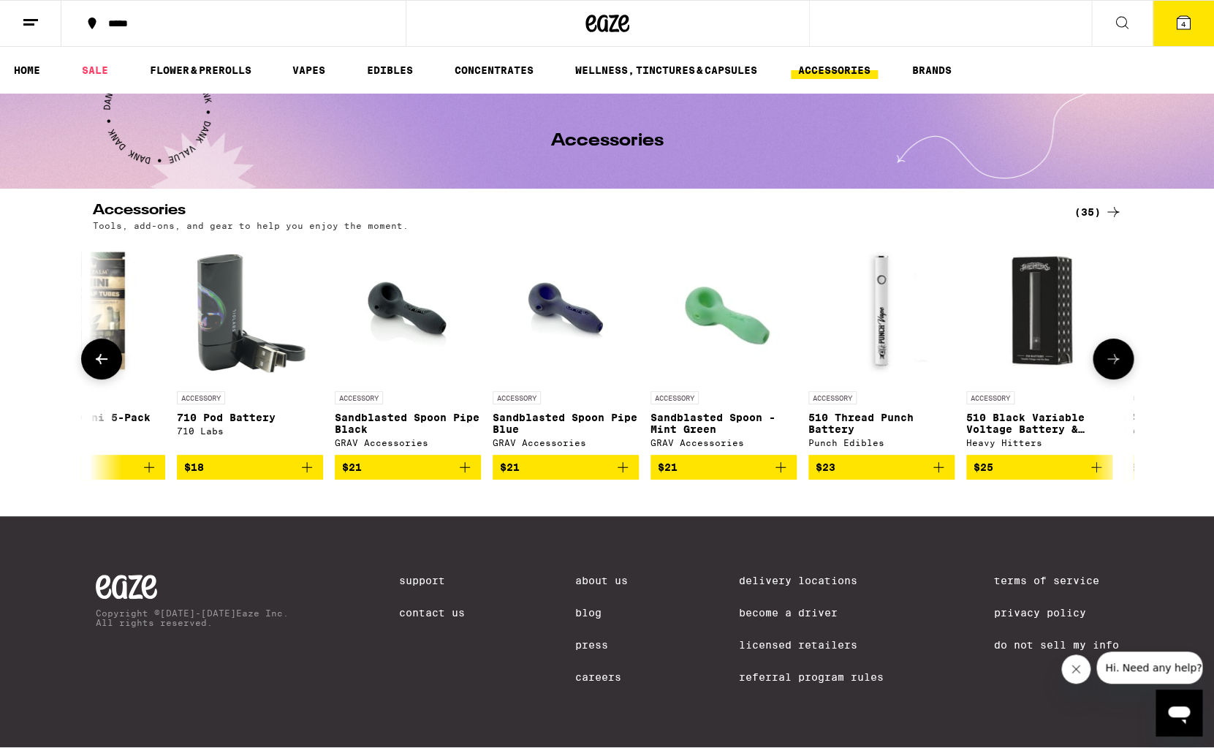
scroll to position [0, 2757]
click at [108, 358] on icon at bounding box center [102, 359] width 18 height 18
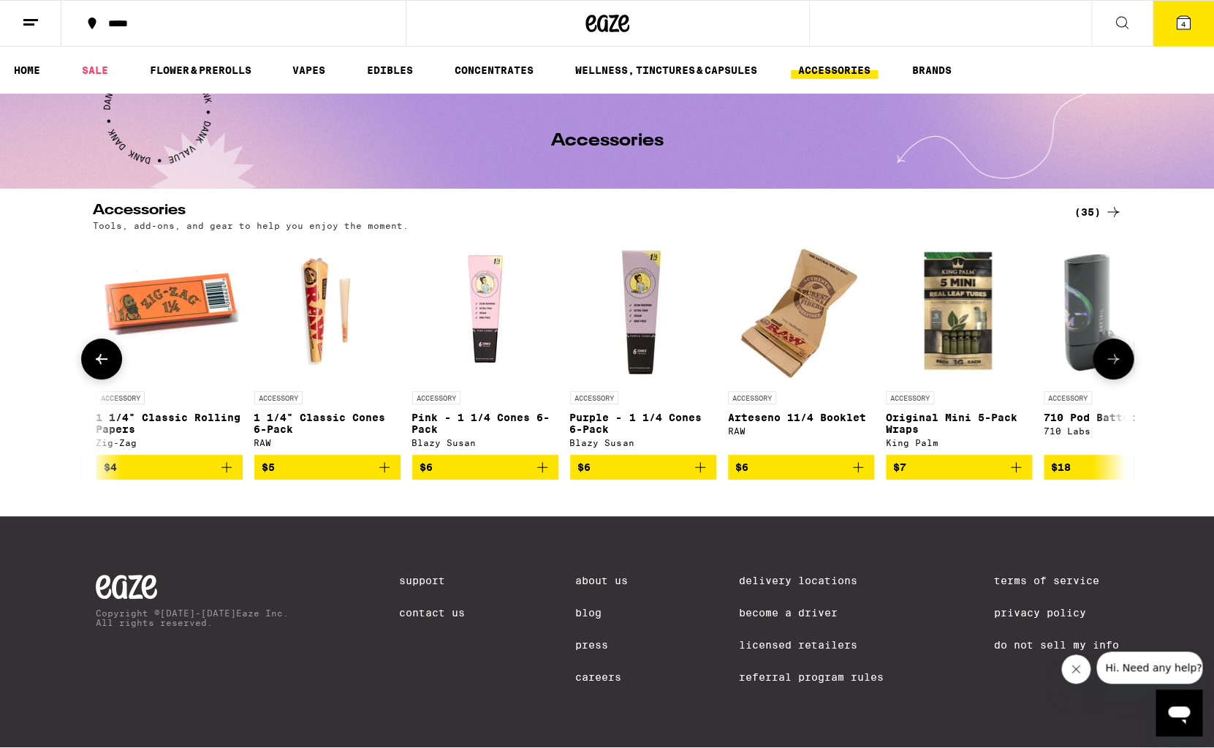
scroll to position [0, 1888]
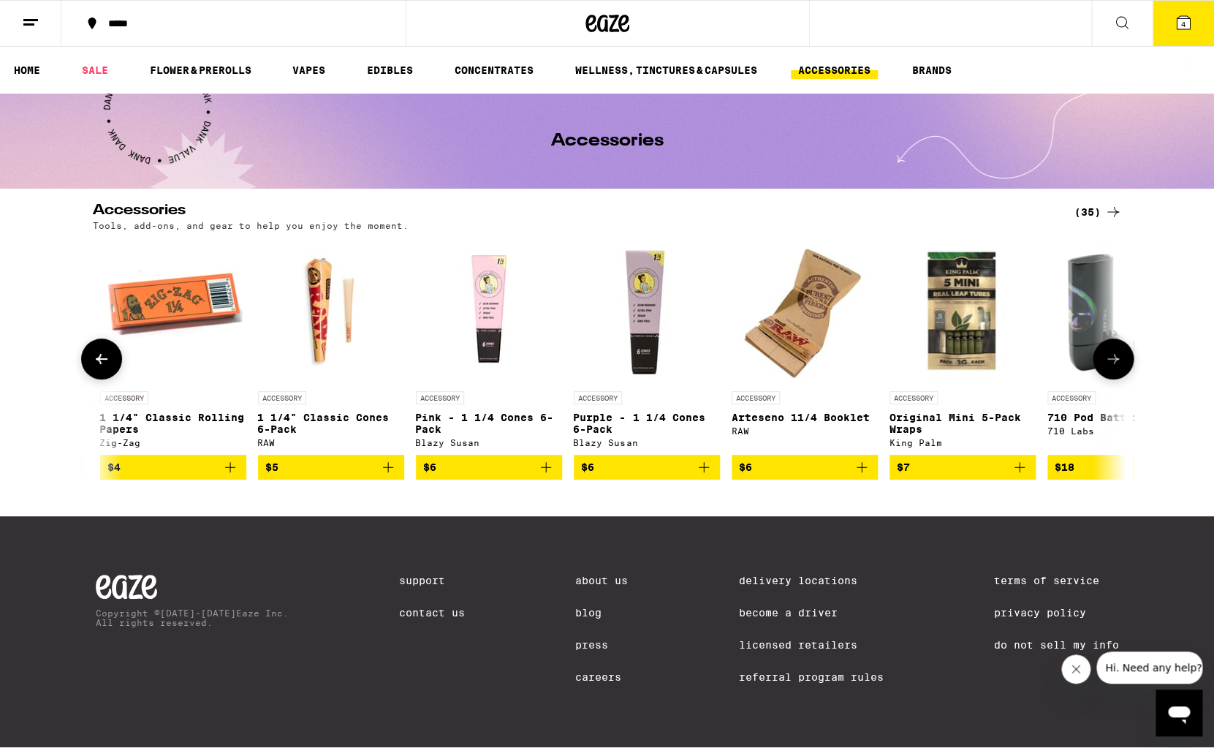
click at [108, 358] on icon at bounding box center [102, 359] width 18 height 18
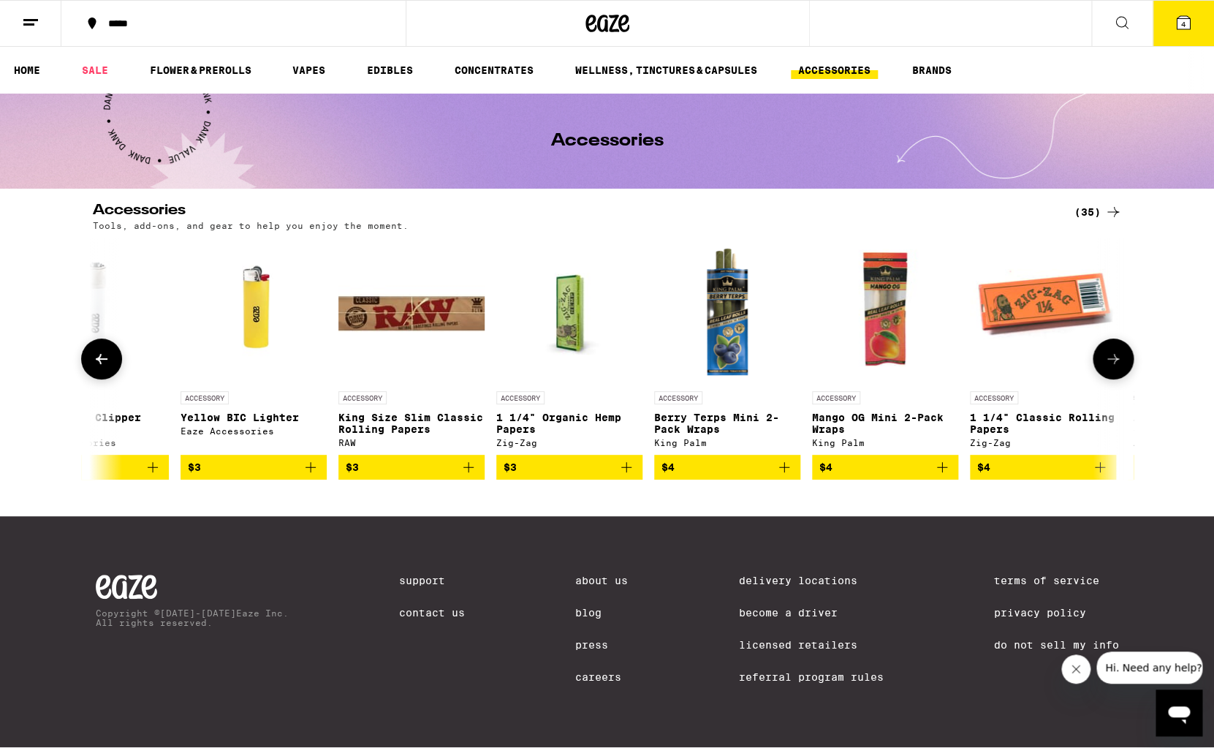
click at [108, 358] on icon at bounding box center [102, 359] width 18 height 18
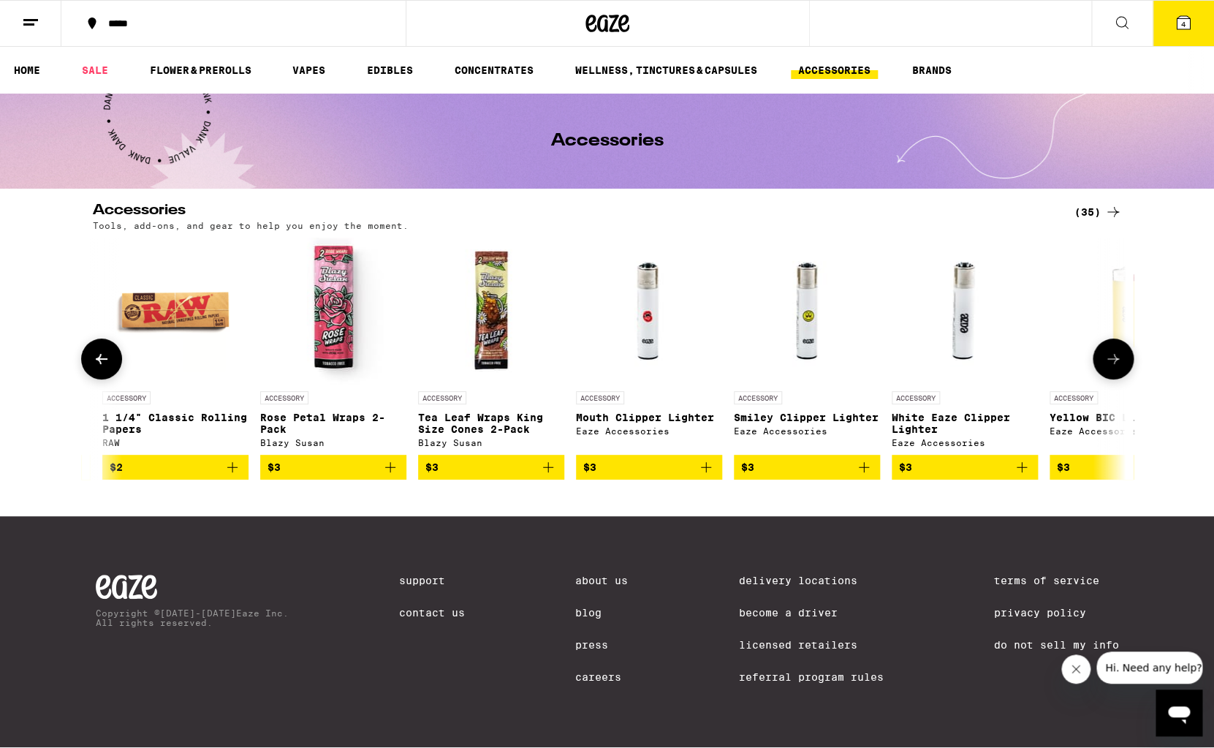
scroll to position [0, 148]
click at [108, 358] on icon at bounding box center [102, 359] width 18 height 18
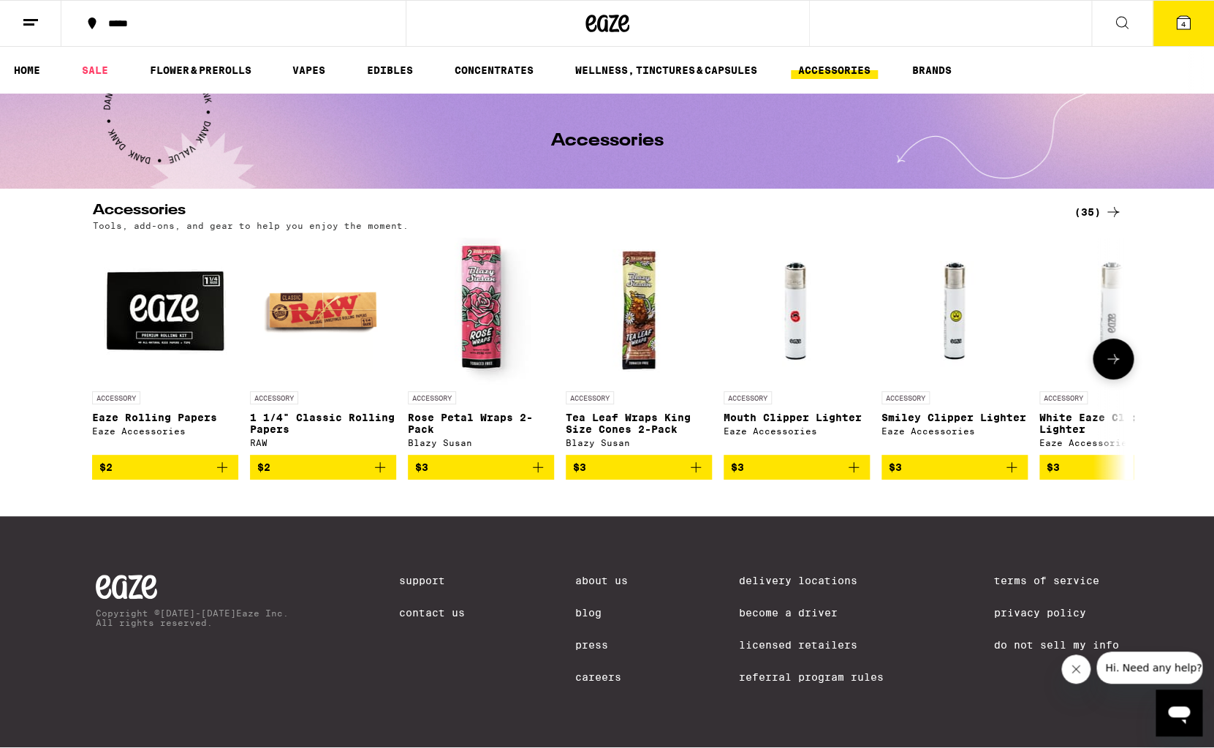
scroll to position [0, 0]
click at [1107, 355] on button at bounding box center [1113, 358] width 41 height 41
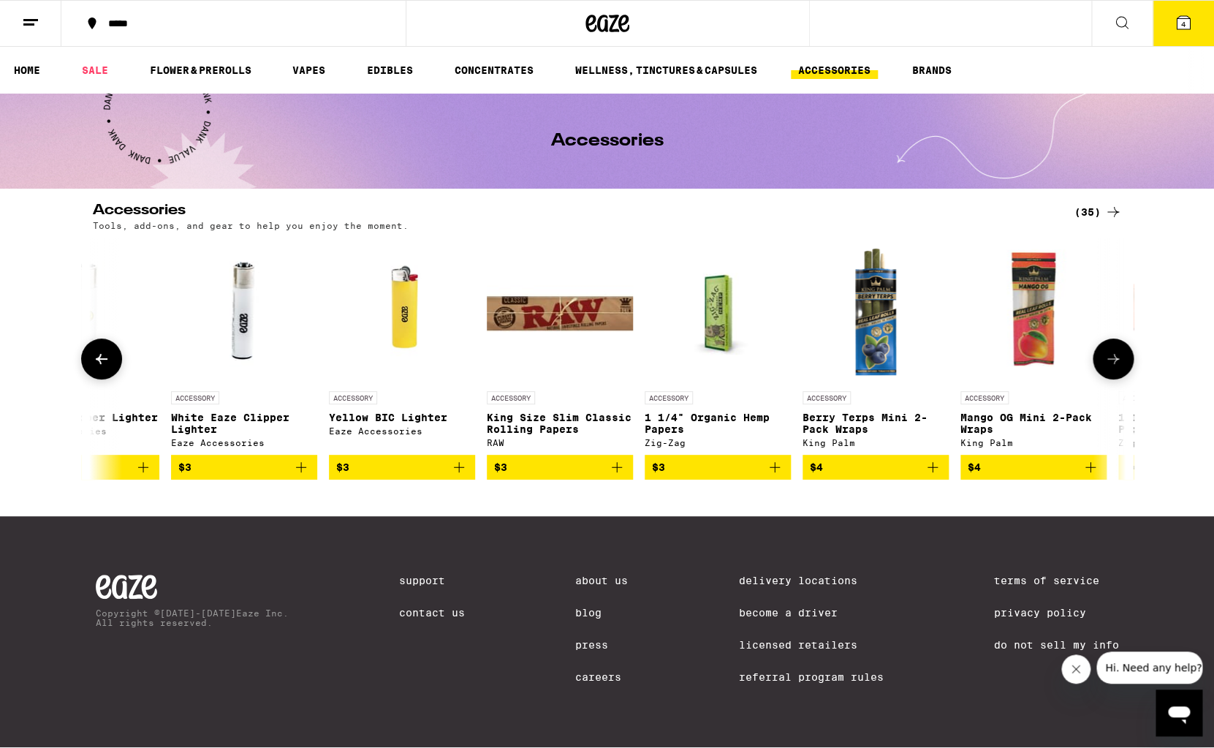
click at [1107, 355] on button at bounding box center [1113, 358] width 41 height 41
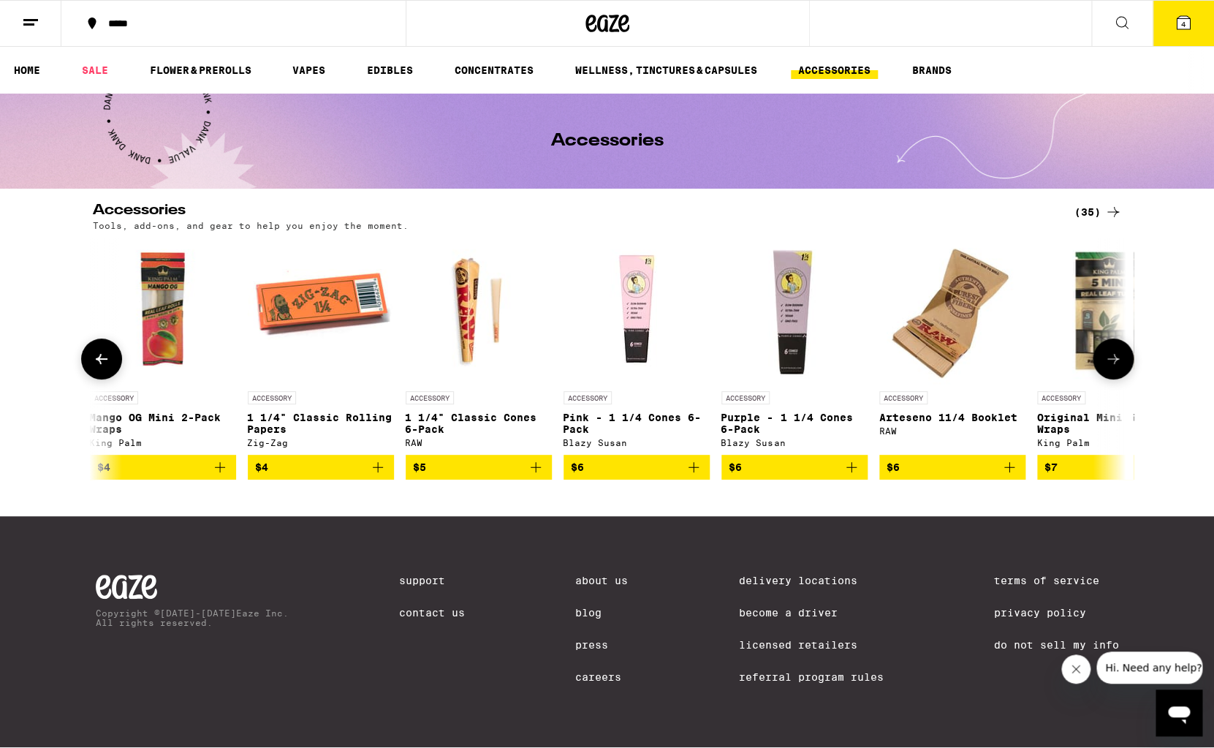
click at [1107, 355] on button at bounding box center [1113, 358] width 41 height 41
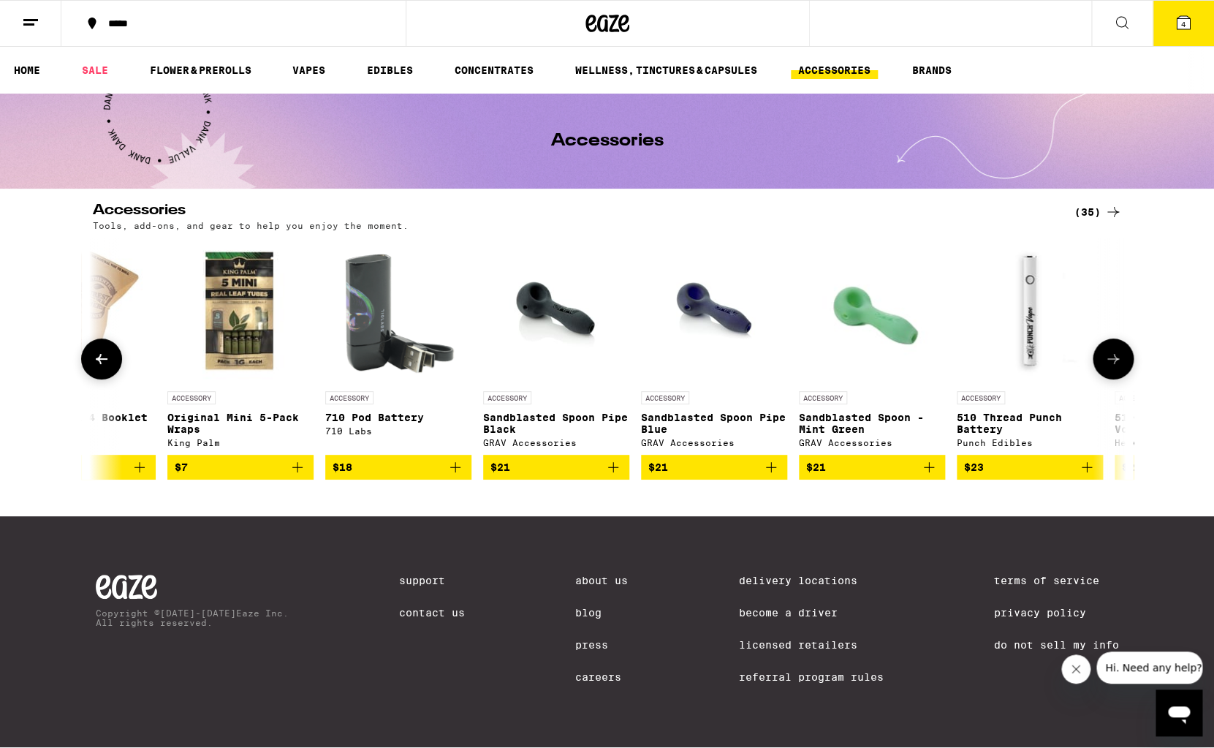
click at [1107, 355] on button at bounding box center [1113, 358] width 41 height 41
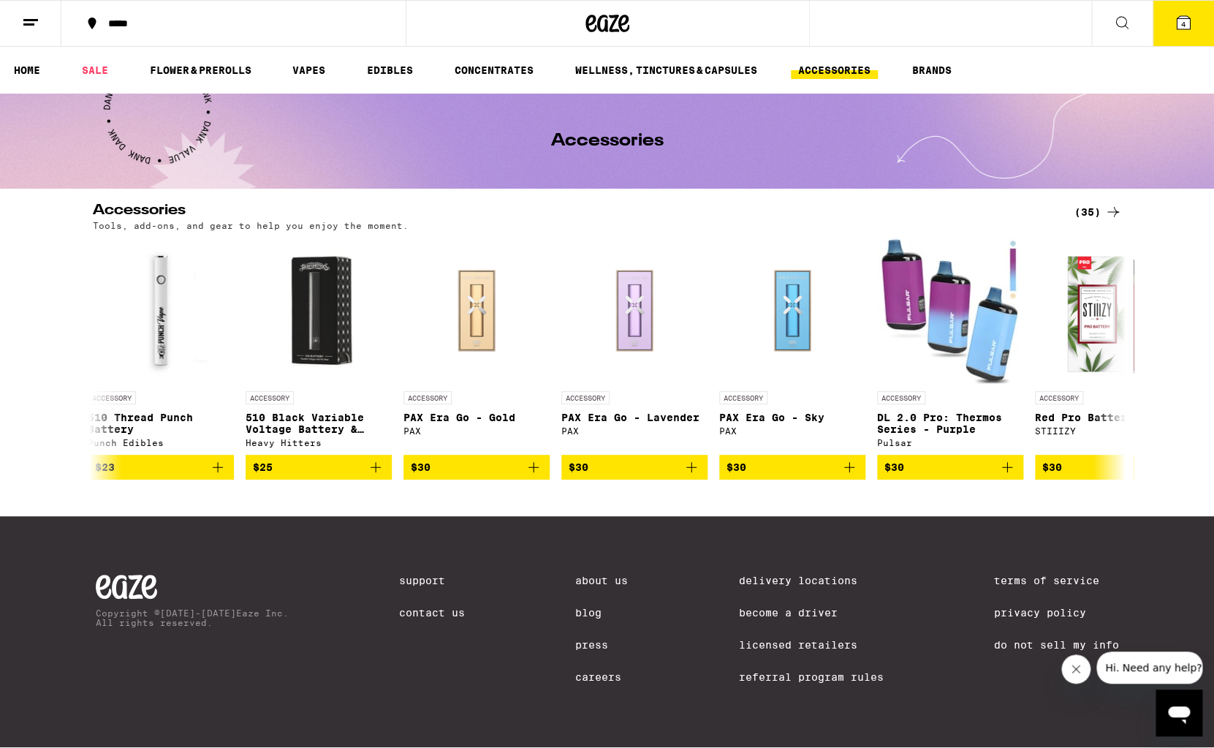
scroll to position [0, 3480]
click at [312, 466] on button "$25" at bounding box center [318, 467] width 146 height 25
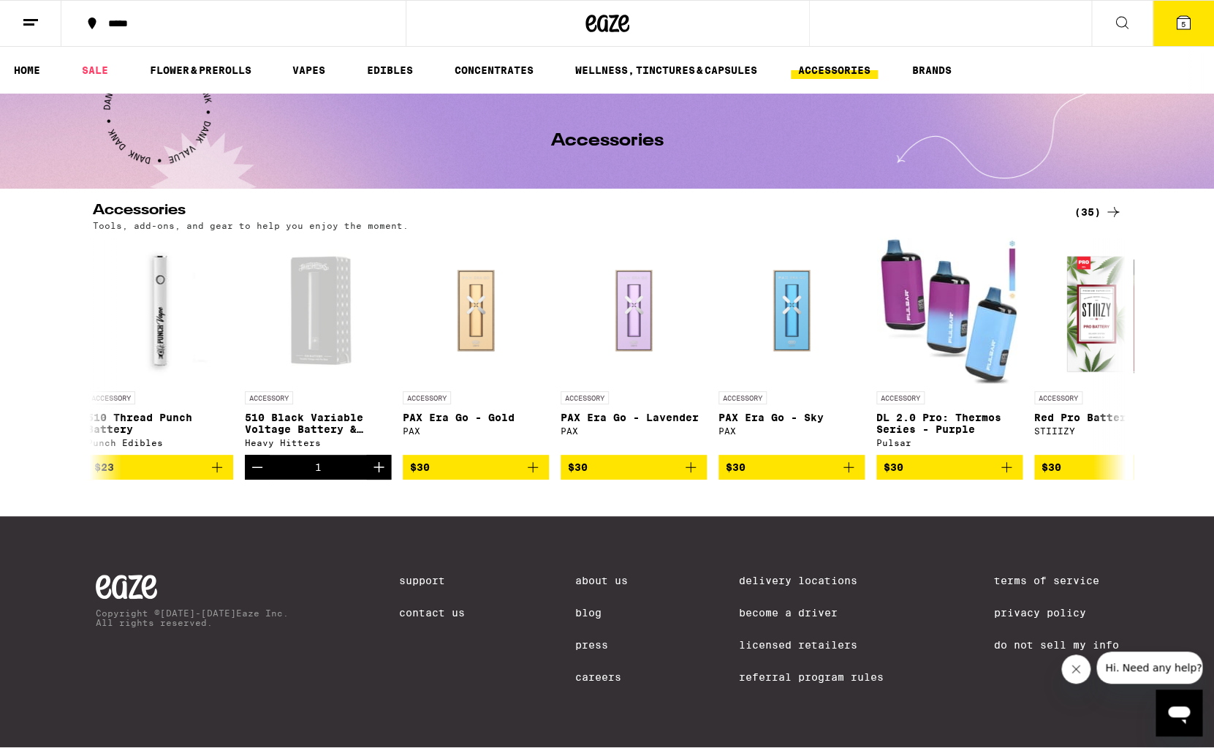
click at [1181, 17] on icon at bounding box center [1183, 22] width 13 height 13
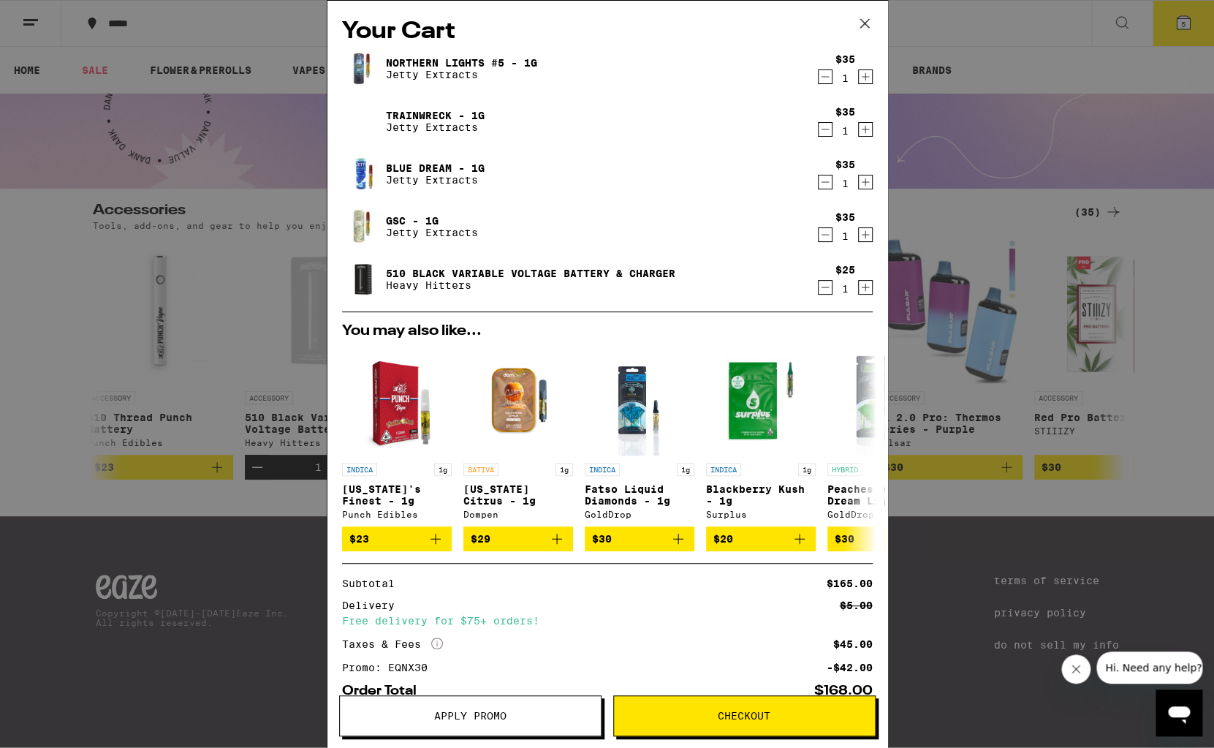
click at [465, 711] on span "Apply Promo" at bounding box center [470, 716] width 72 height 10
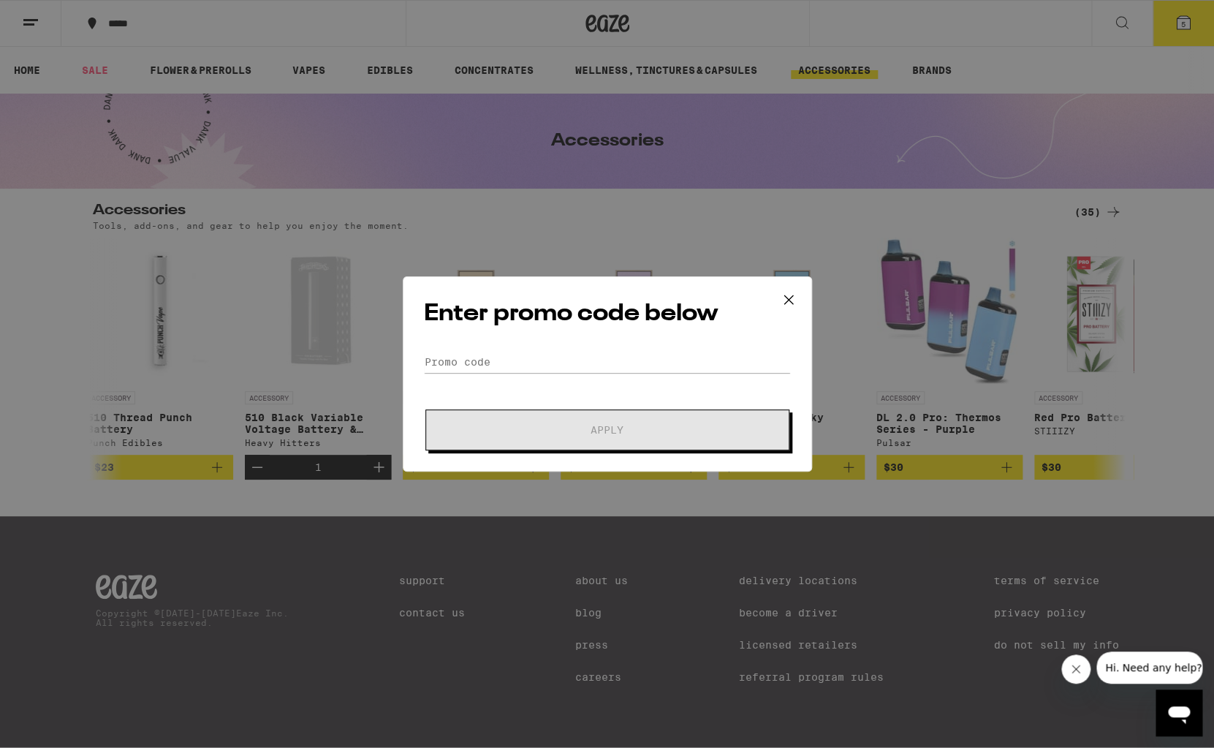
click at [572, 349] on div "Enter promo code below Promo Code Apply" at bounding box center [607, 373] width 409 height 195
click at [523, 367] on input "Promo Code" at bounding box center [607, 362] width 367 height 22
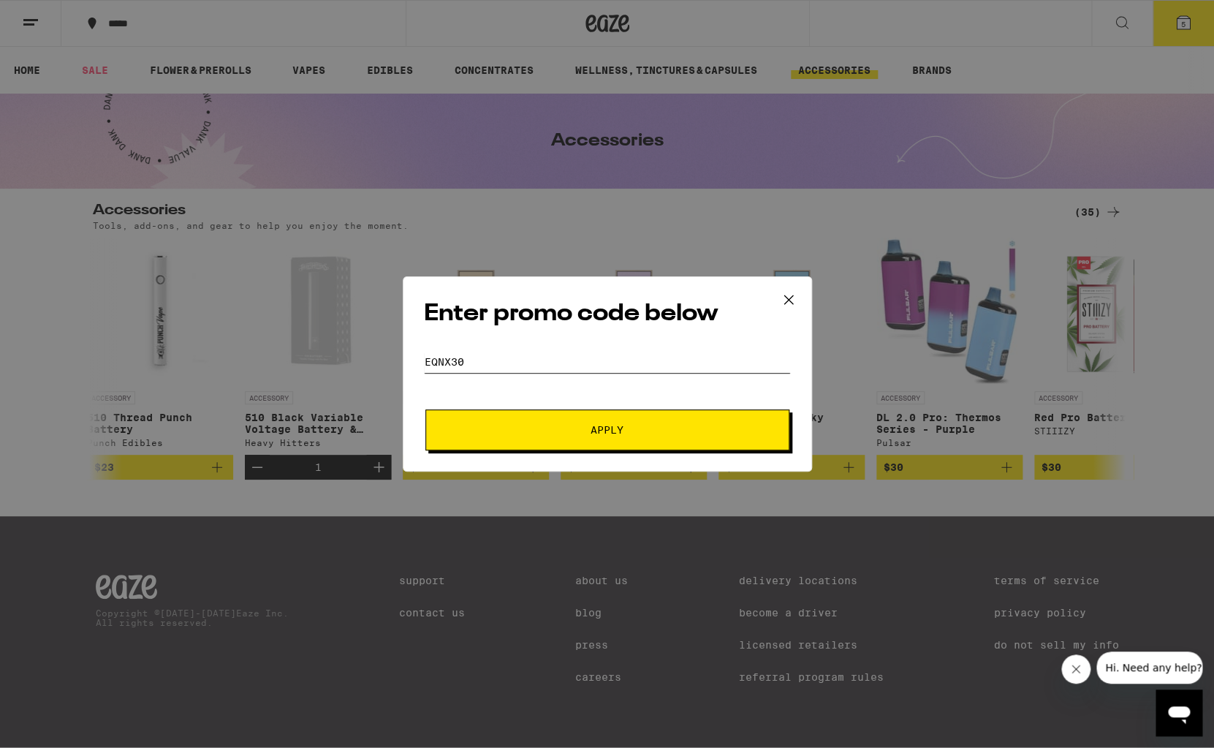
type input "eqnx30"
click at [559, 442] on button "Apply" at bounding box center [607, 429] width 364 height 41
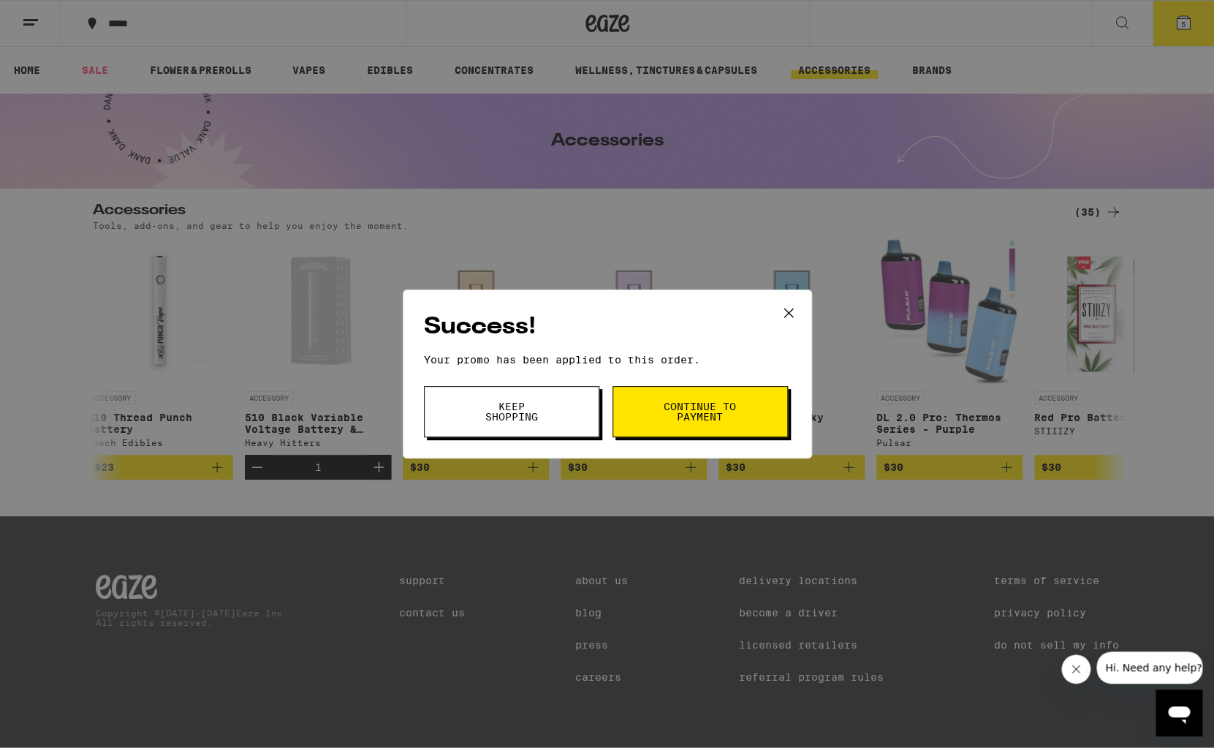
click at [671, 421] on span "Continue to payment" at bounding box center [700, 411] width 75 height 20
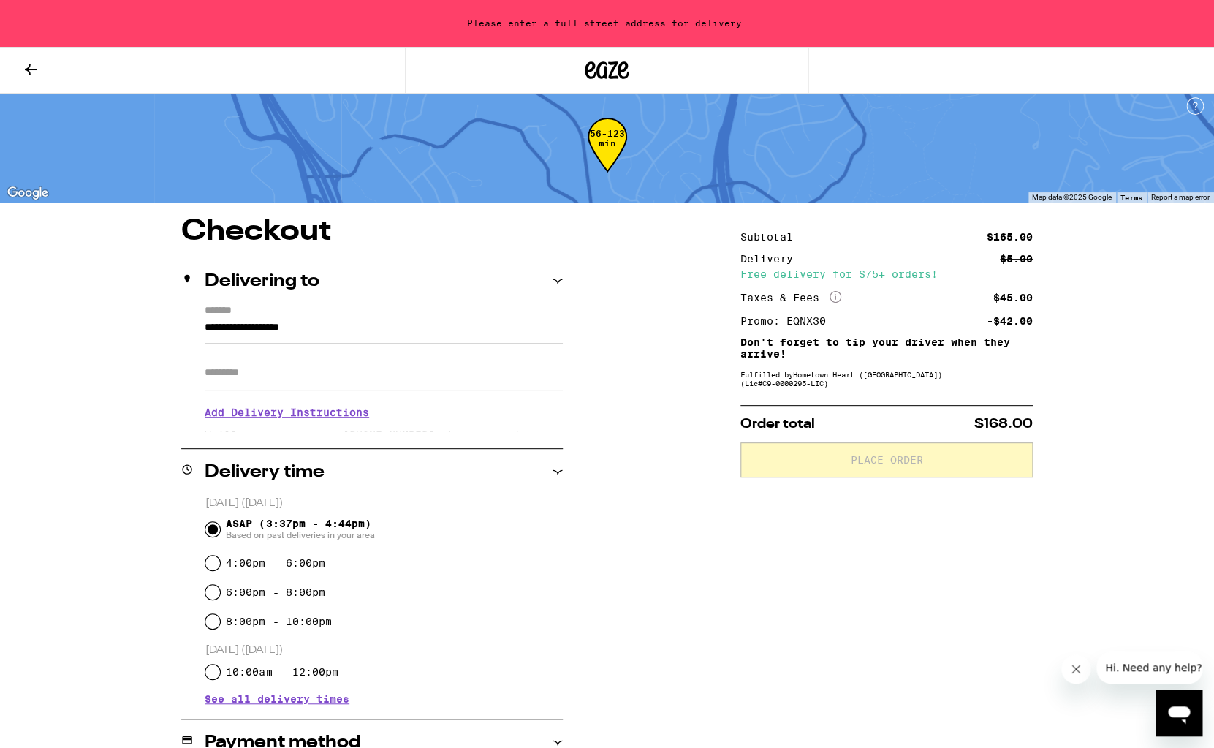
scroll to position [8, 0]
